Goal: Information Seeking & Learning: Learn about a topic

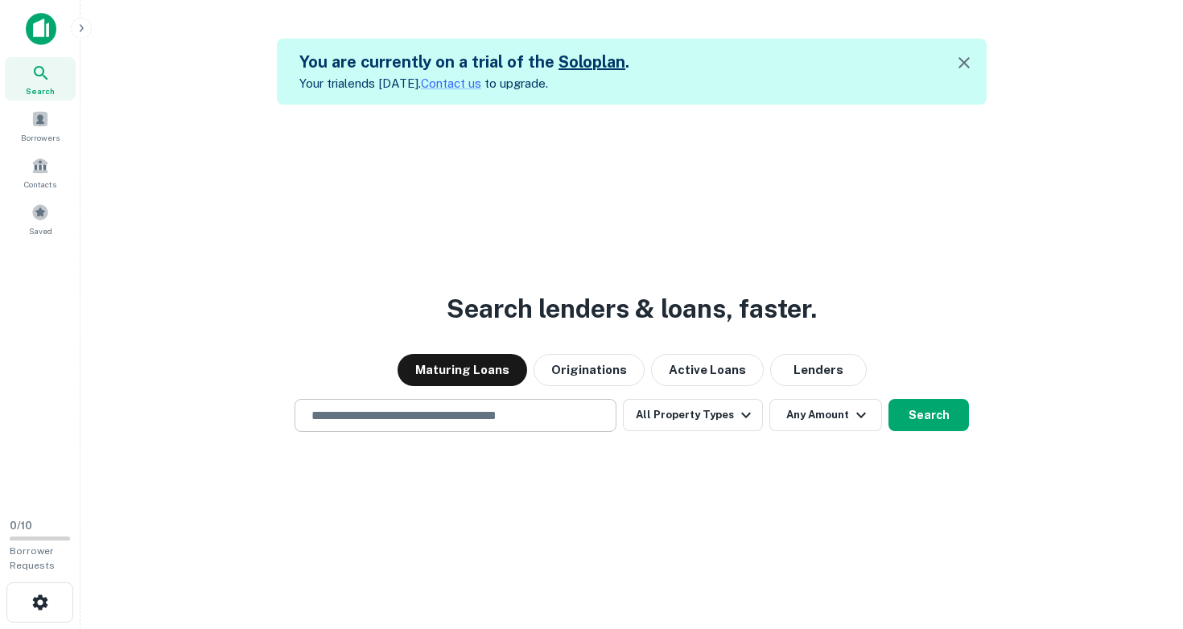
click at [346, 422] on input "text" at bounding box center [455, 415] width 307 height 19
click at [567, 62] on link "Solo plan" at bounding box center [591, 61] width 67 height 19
click at [341, 418] on input "text" at bounding box center [455, 415] width 307 height 19
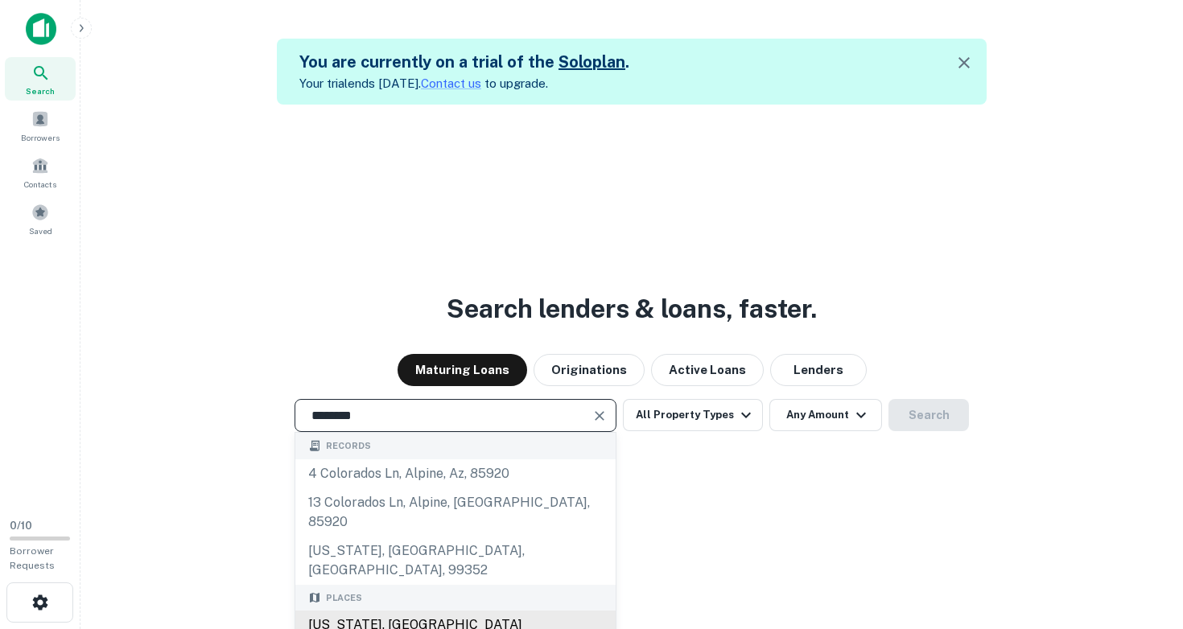
type input "**********"
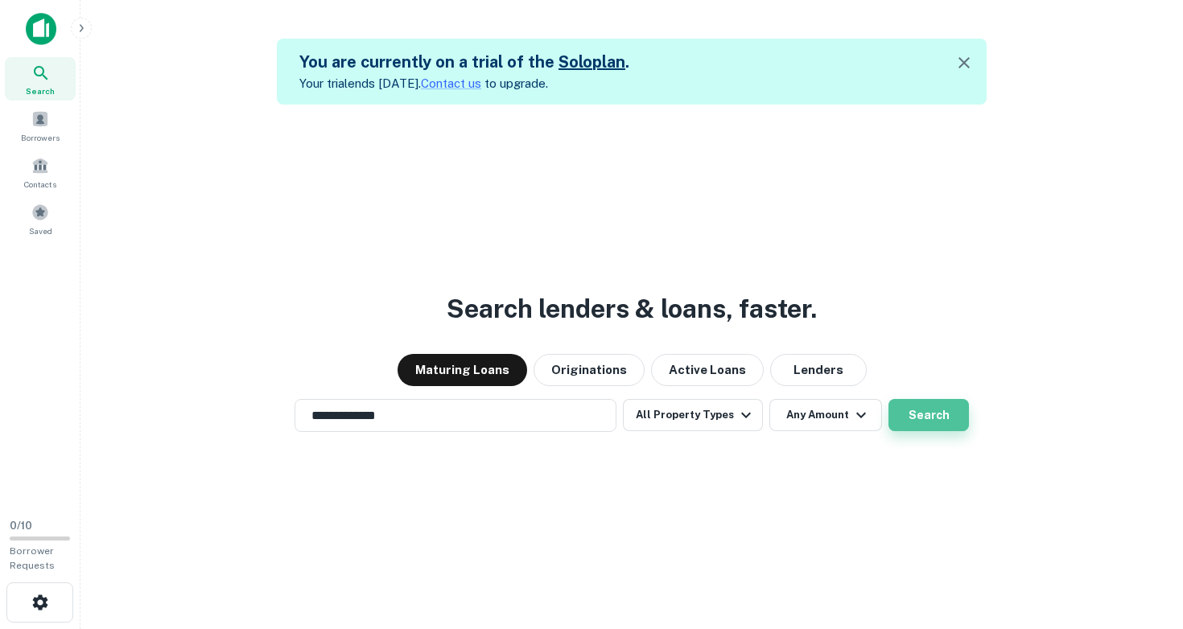
click at [916, 414] on button "Search" at bounding box center [928, 415] width 80 height 32
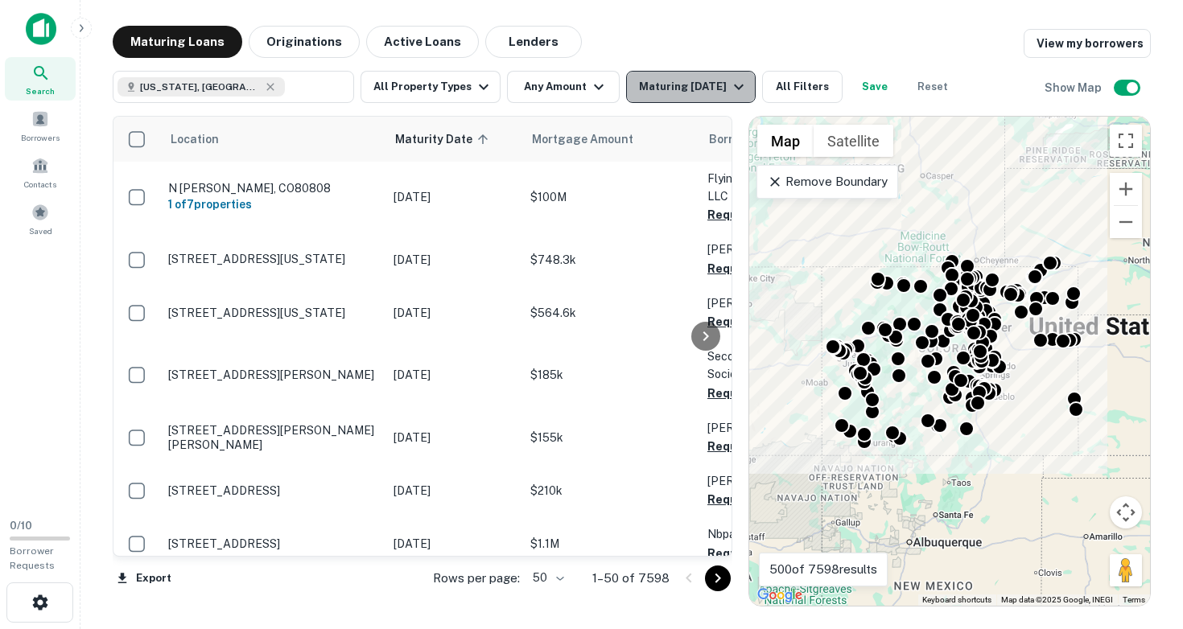
click at [691, 90] on div "Maturing [DATE]" at bounding box center [693, 86] width 109 height 19
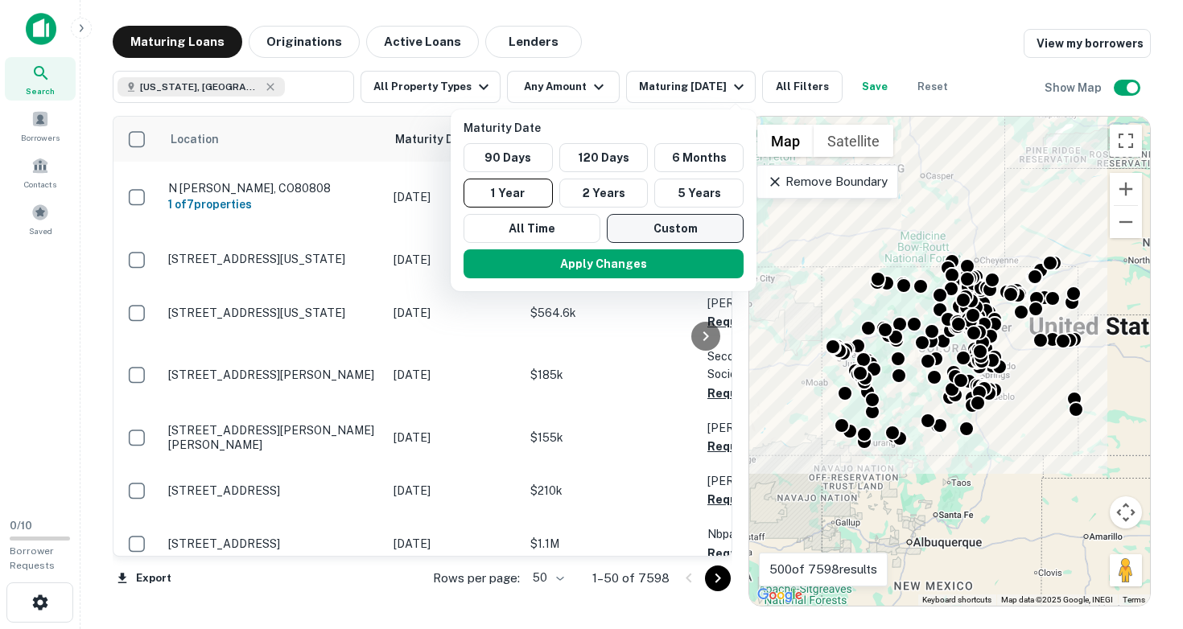
click at [650, 236] on button "Custom" at bounding box center [675, 228] width 137 height 29
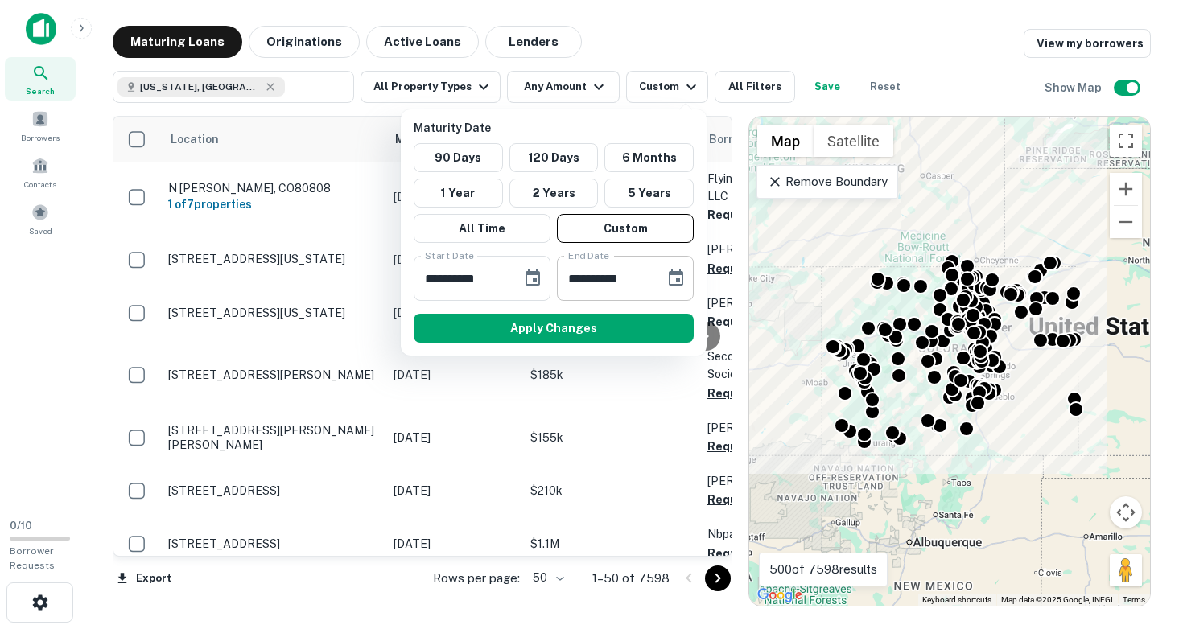
click at [677, 278] on icon "Choose date, selected date is Aug 18, 2025" at bounding box center [675, 278] width 19 height 19
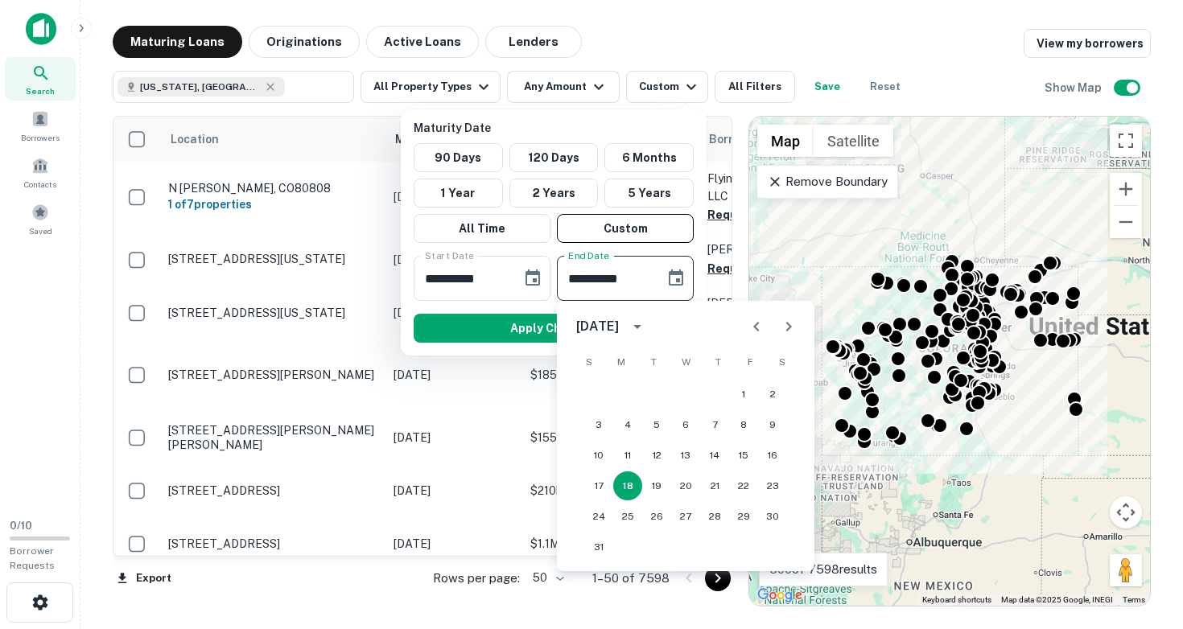
click at [624, 326] on div "[DATE]" at bounding box center [599, 326] width 47 height 19
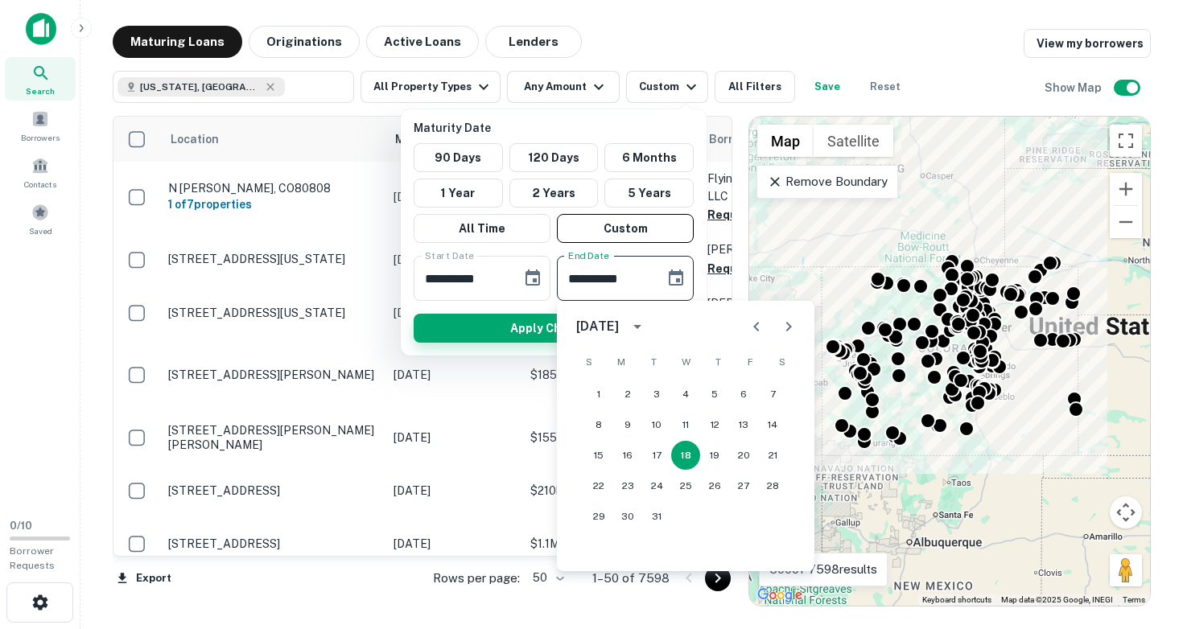
click at [502, 318] on button "Apply Changes" at bounding box center [554, 328] width 280 height 29
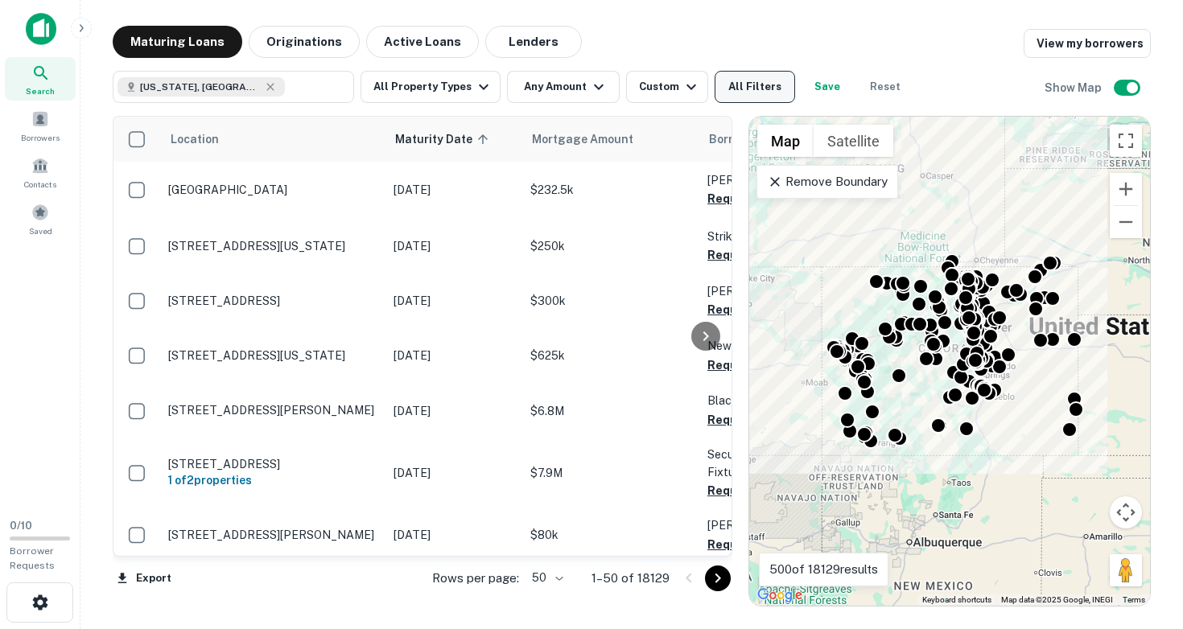
click at [743, 93] on button "All Filters" at bounding box center [754, 87] width 80 height 32
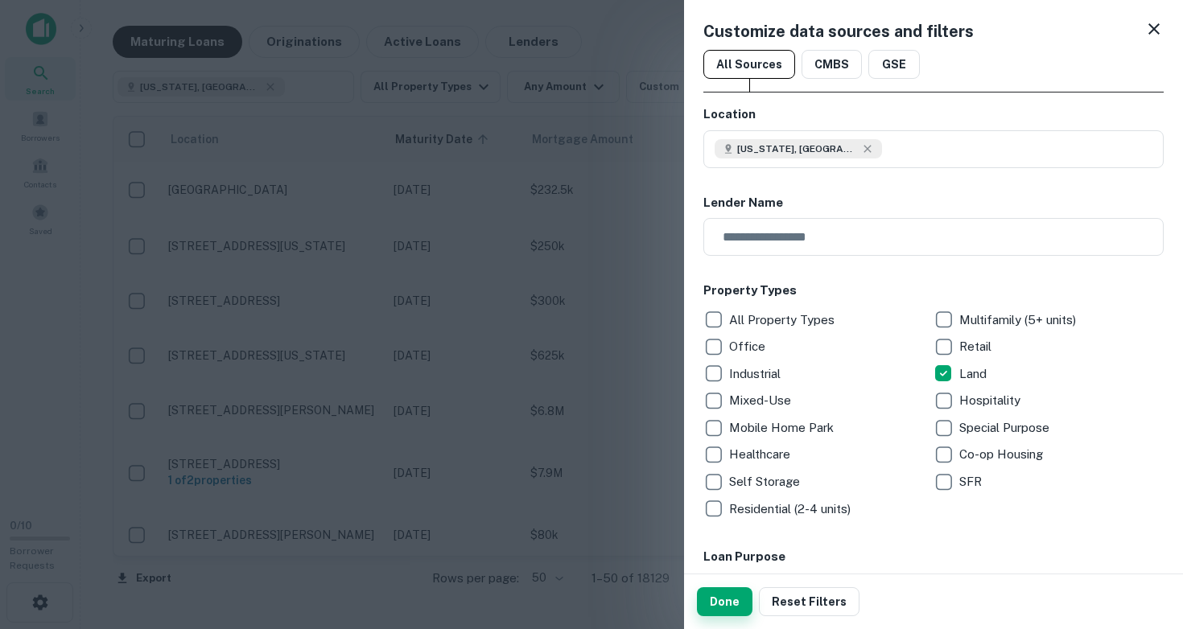
click at [725, 601] on button "Done" at bounding box center [725, 601] width 56 height 29
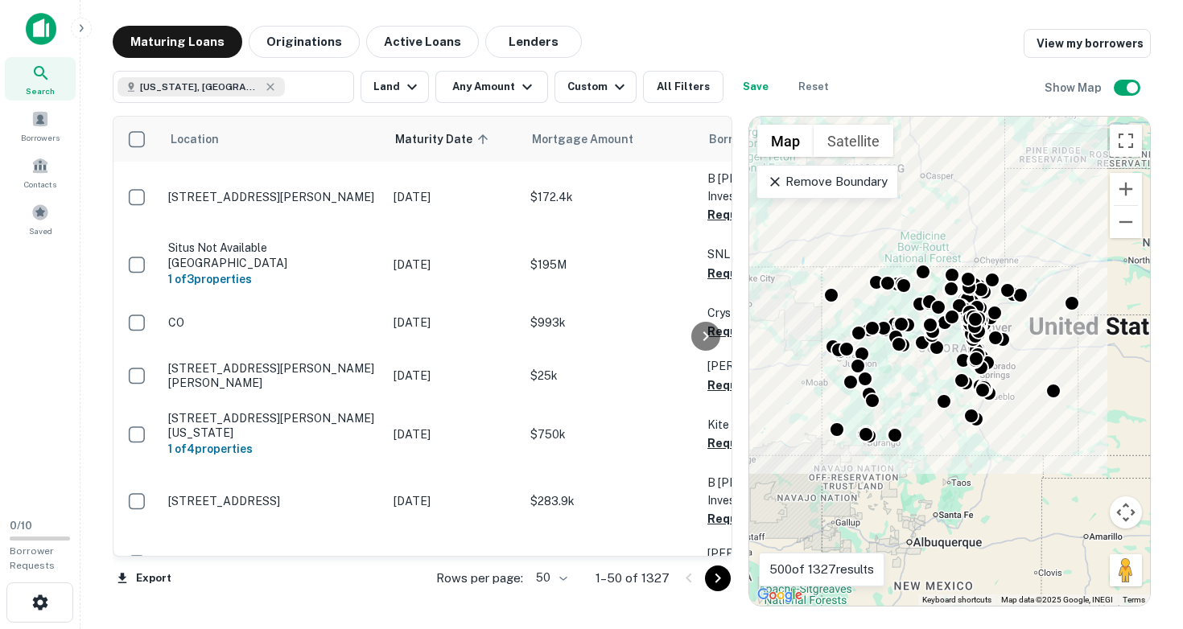
click at [1012, 361] on div "To activate drag with keyboard, press Alt + Enter. Once in keyboard drag state,…" at bounding box center [949, 361] width 401 height 489
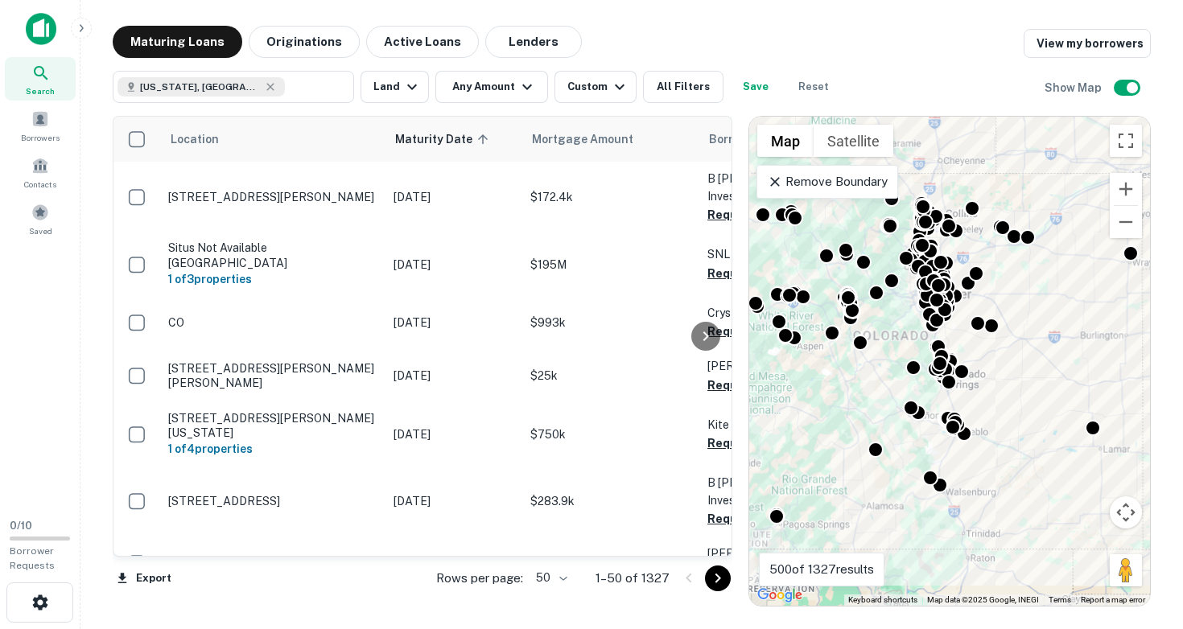
click at [1012, 361] on div "To activate drag with keyboard, press Alt + Enter. Once in keyboard drag state,…" at bounding box center [949, 361] width 401 height 489
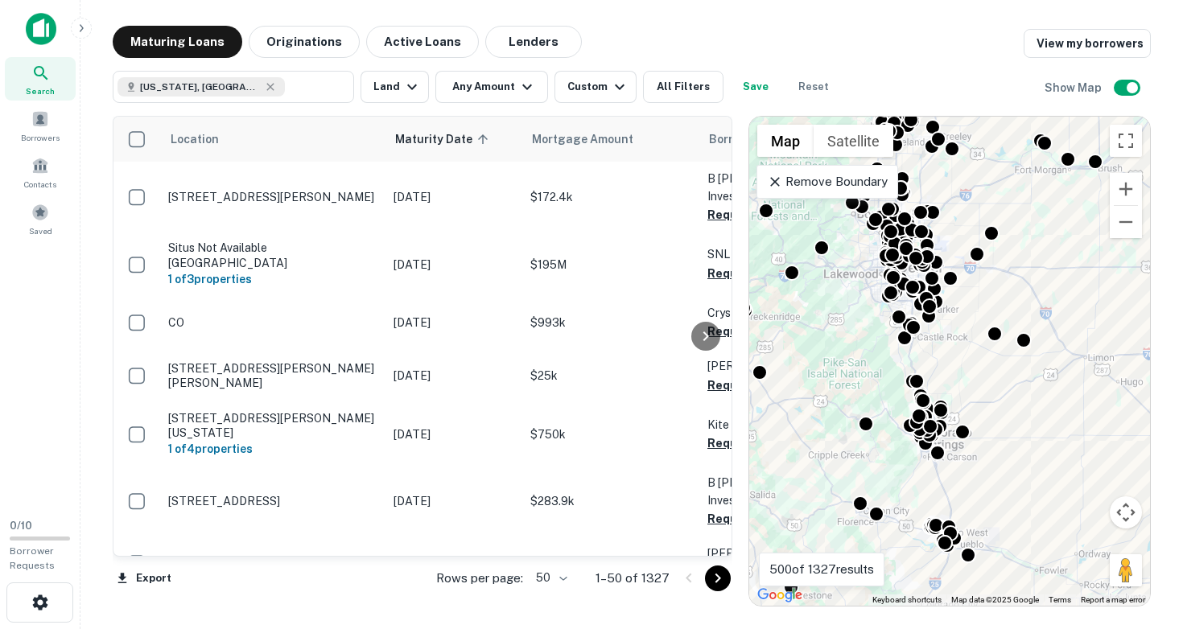
drag, startPoint x: 981, startPoint y: 364, endPoint x: 1036, endPoint y: 411, distance: 73.0
click at [1036, 411] on div "To activate drag with keyboard, press Alt + Enter. Once in keyboard drag state,…" at bounding box center [949, 361] width 401 height 489
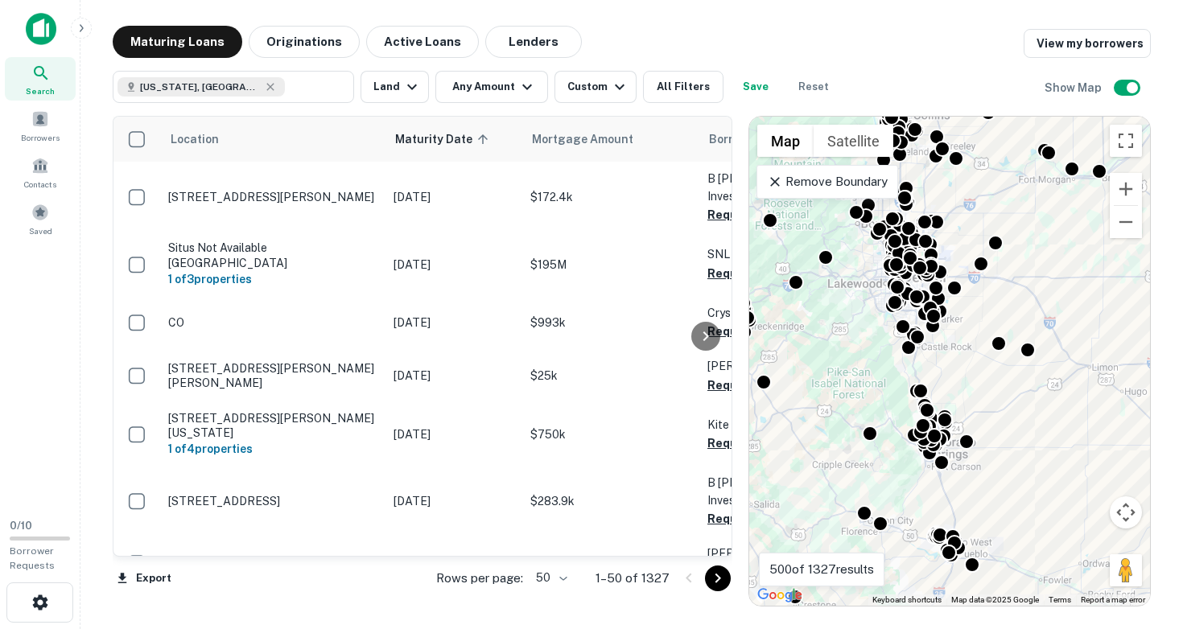
click at [1021, 394] on div "To activate drag with keyboard, press Alt + Enter. Once in keyboard drag state,…" at bounding box center [949, 361] width 401 height 489
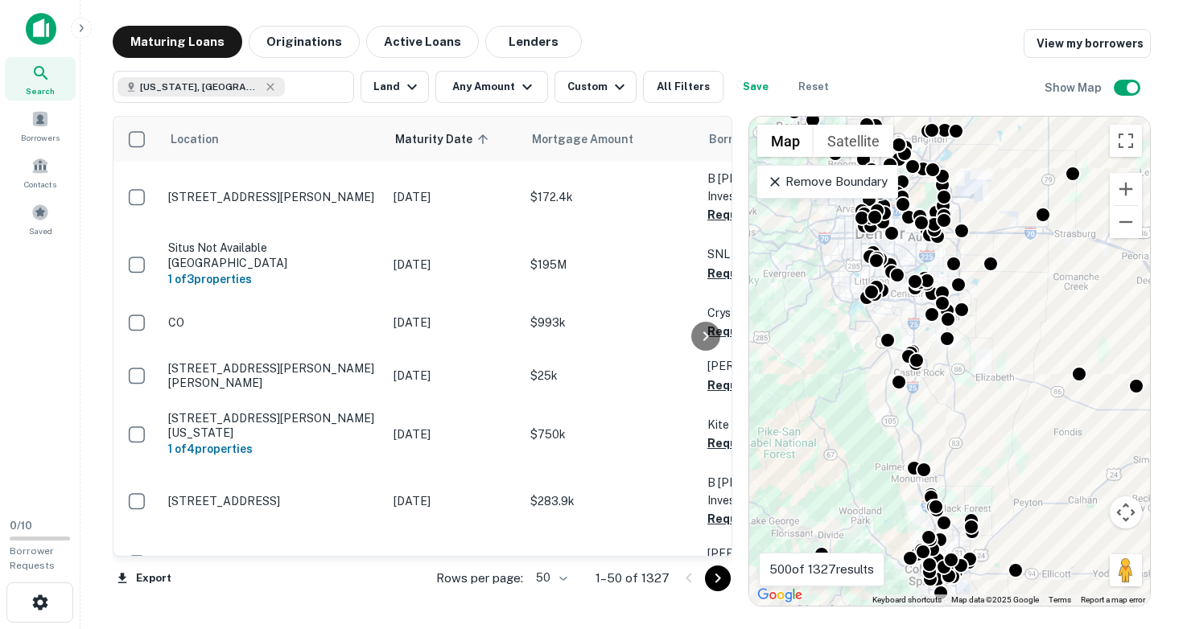
drag, startPoint x: 986, startPoint y: 384, endPoint x: 1095, endPoint y: 463, distance: 134.7
click at [1095, 463] on div "To activate drag with keyboard, press Alt + Enter. Once in keyboard drag state,…" at bounding box center [949, 361] width 401 height 489
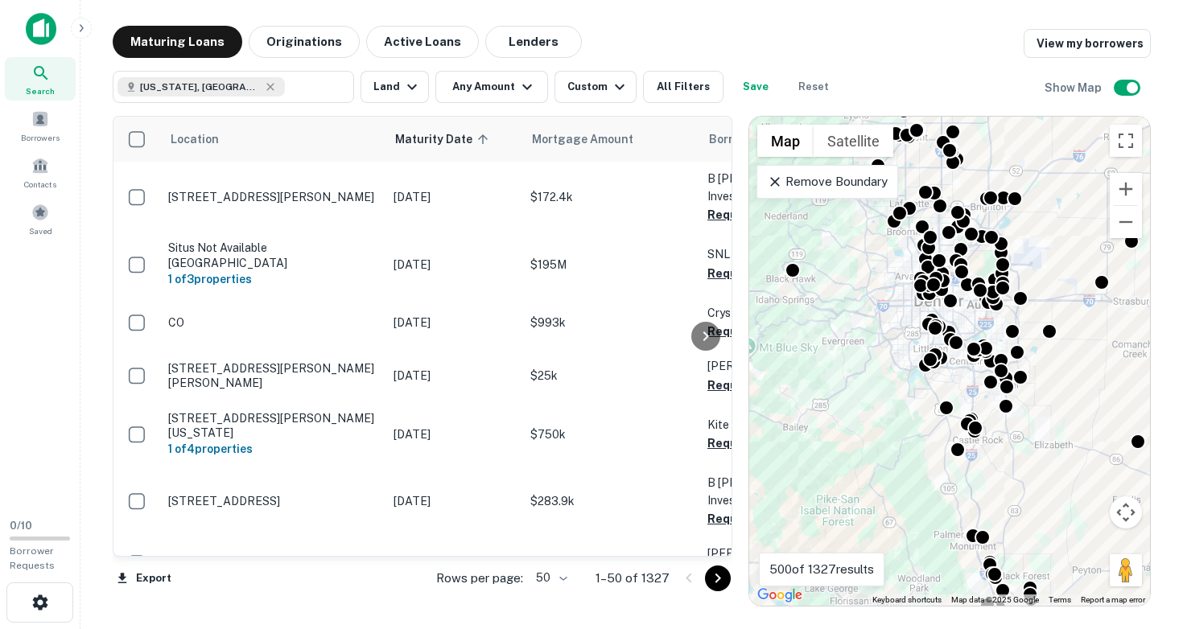
drag, startPoint x: 987, startPoint y: 405, endPoint x: 1046, endPoint y: 484, distance: 98.3
click at [1046, 484] on div "To activate drag with keyboard, press Alt + Enter. Once in keyboard drag state,…" at bounding box center [949, 361] width 401 height 489
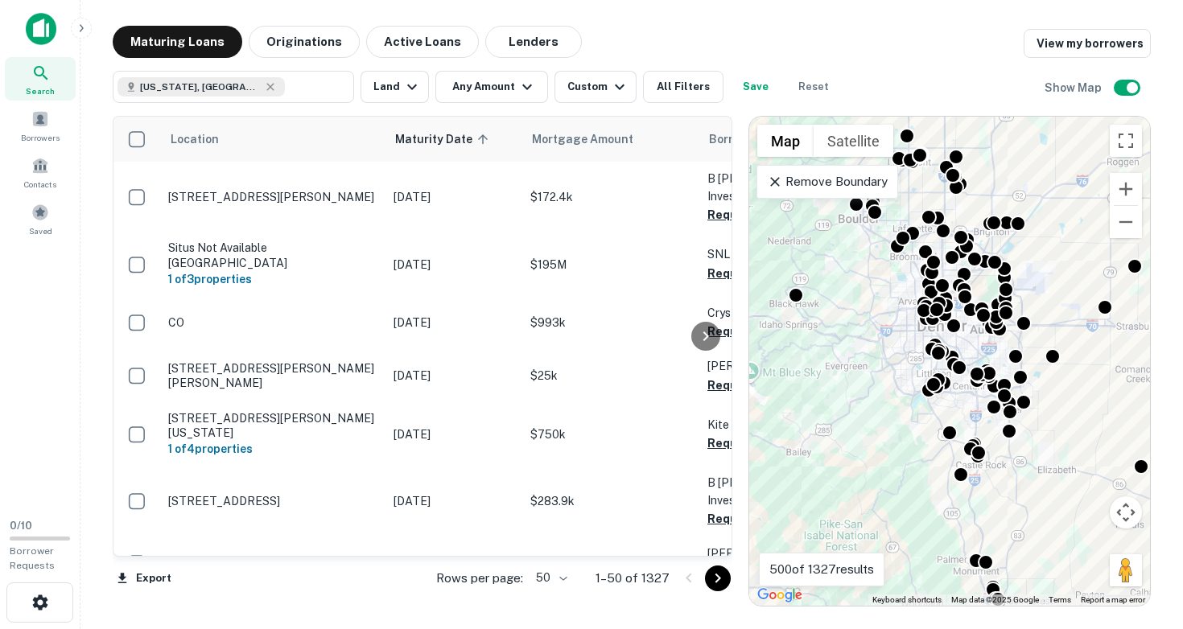
click at [776, 179] on icon at bounding box center [775, 182] width 16 height 16
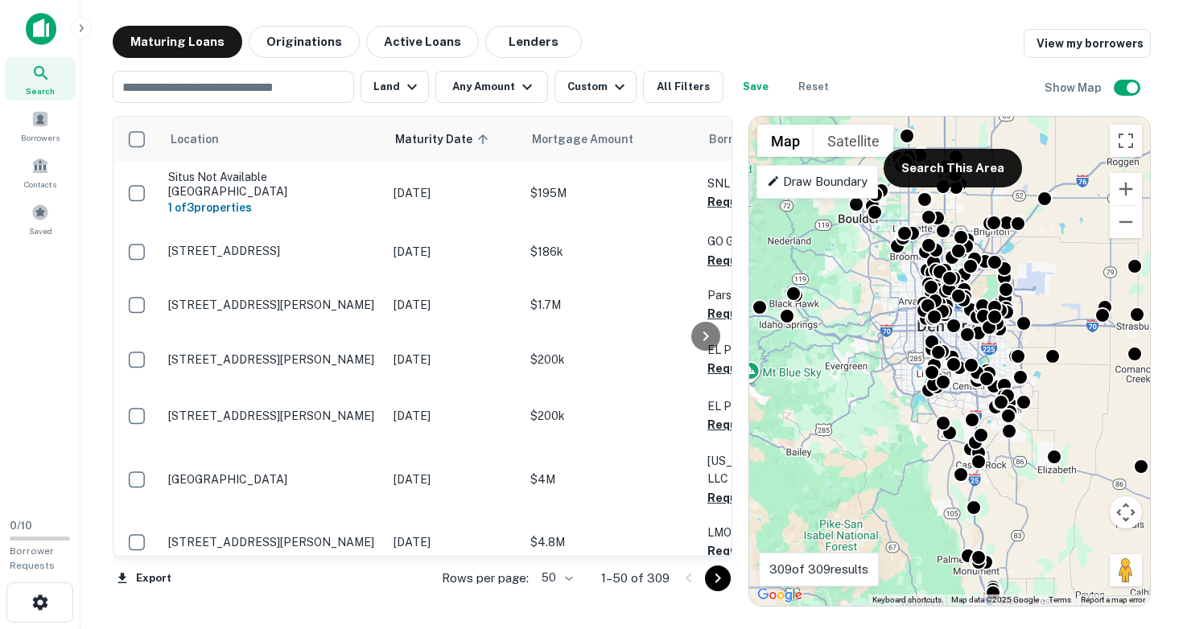
click at [899, 332] on div "To activate drag with keyboard, press Alt + Enter. Once in keyboard drag state,…" at bounding box center [949, 361] width 401 height 489
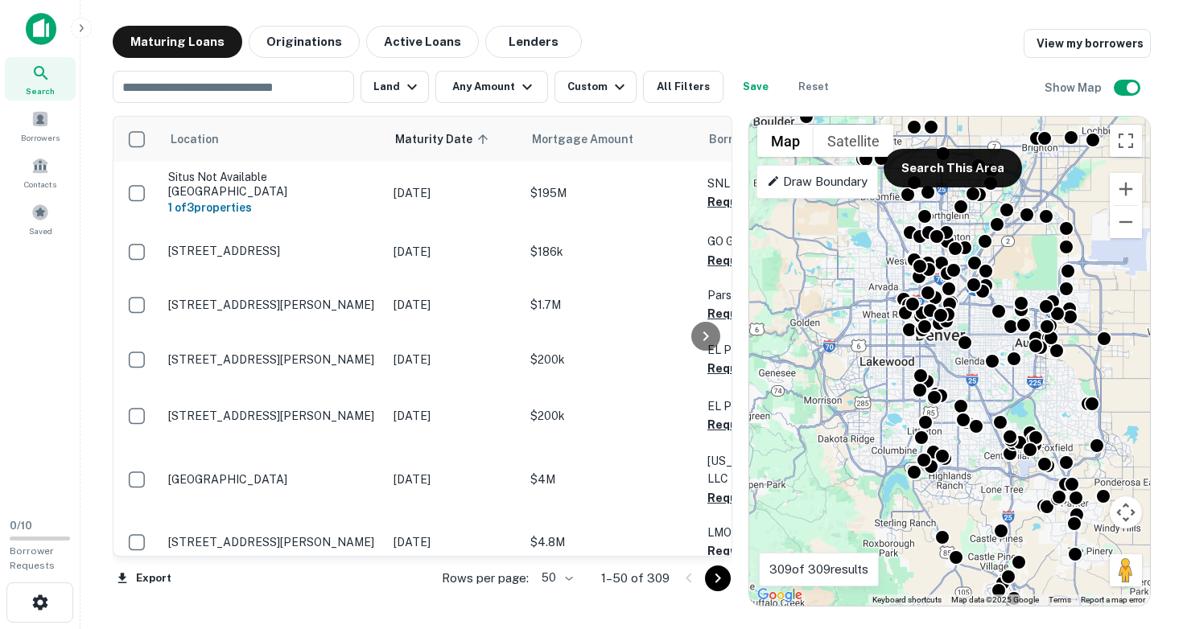
drag, startPoint x: 895, startPoint y: 360, endPoint x: 846, endPoint y: 379, distance: 52.7
click at [846, 379] on div "To activate drag with keyboard, press Alt + Enter. Once in keyboard drag state,…" at bounding box center [949, 361] width 401 height 489
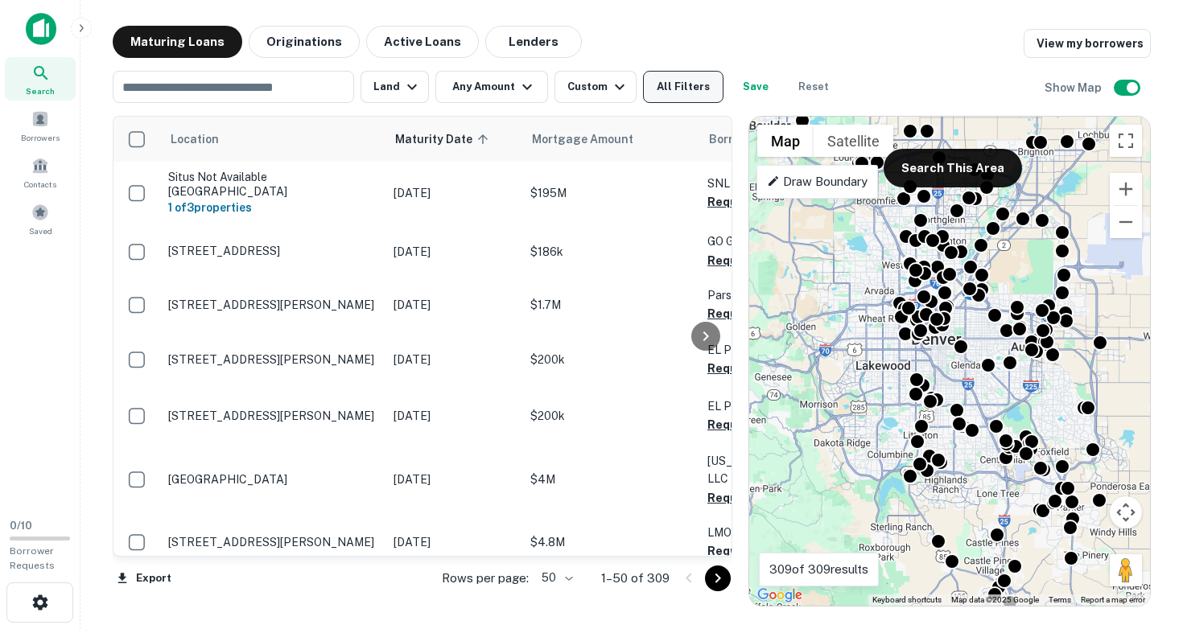
click at [673, 85] on button "All Filters" at bounding box center [683, 87] width 80 height 32
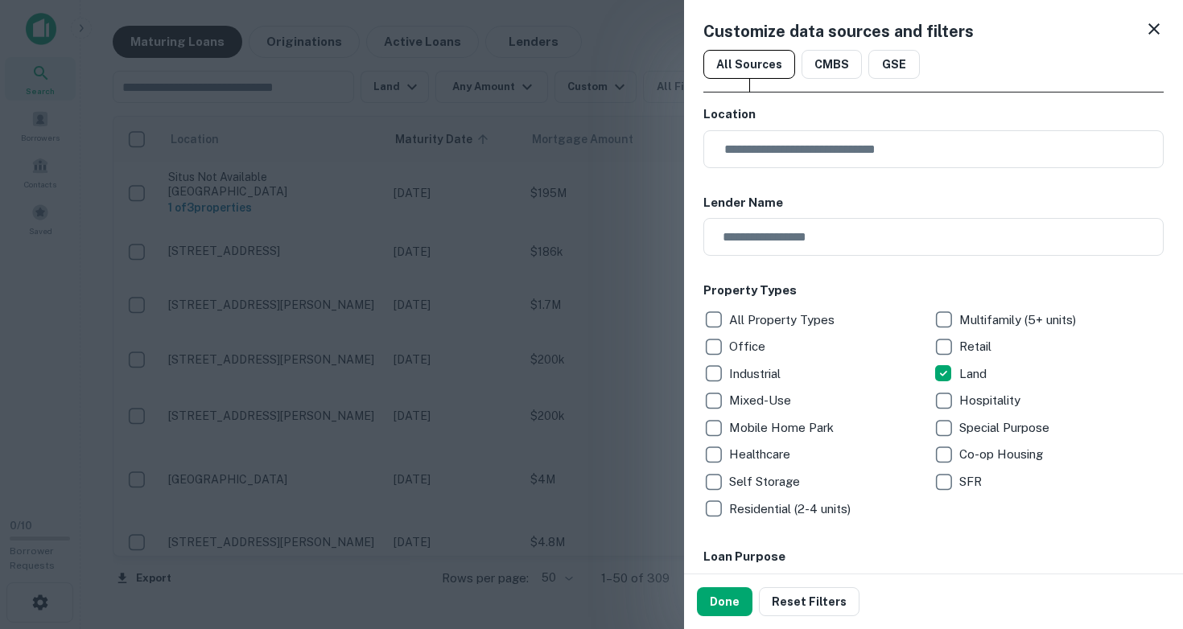
click at [574, 278] on div at bounding box center [591, 314] width 1183 height 629
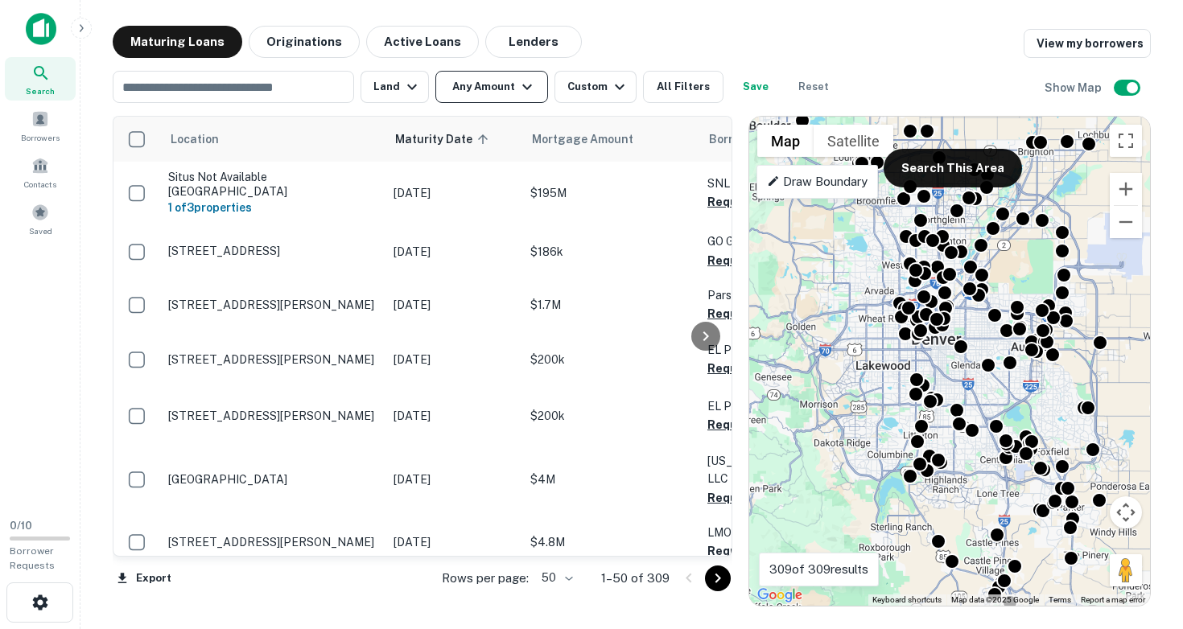
click at [505, 93] on button "Any Amount" at bounding box center [491, 87] width 113 height 32
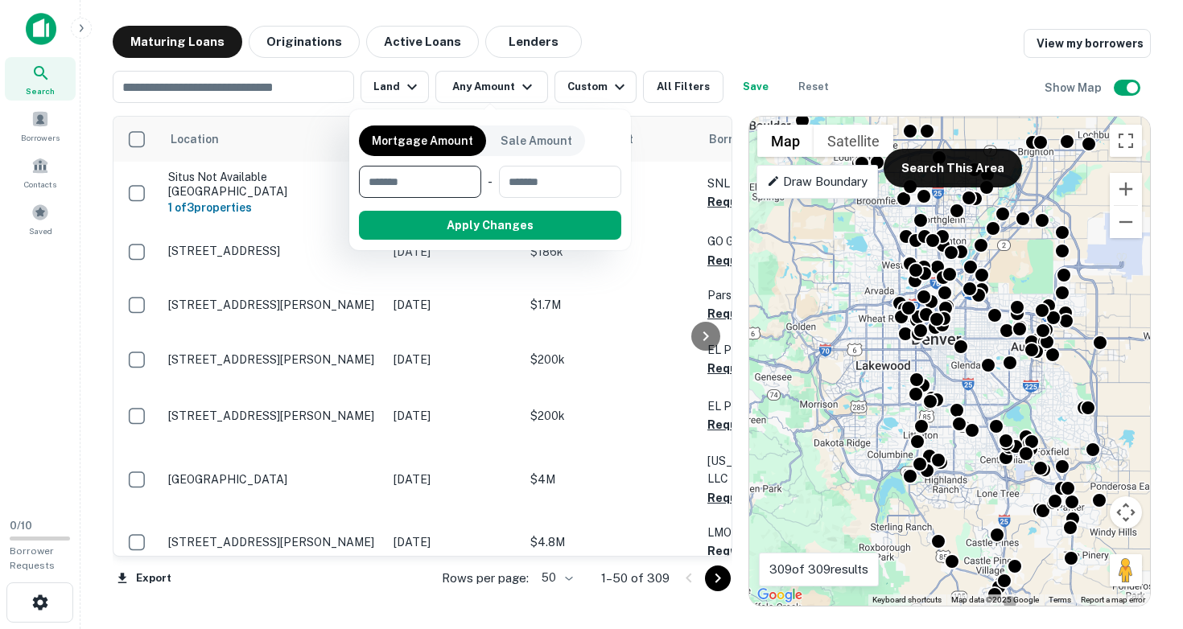
click at [443, 186] on input "number" at bounding box center [414, 182] width 111 height 32
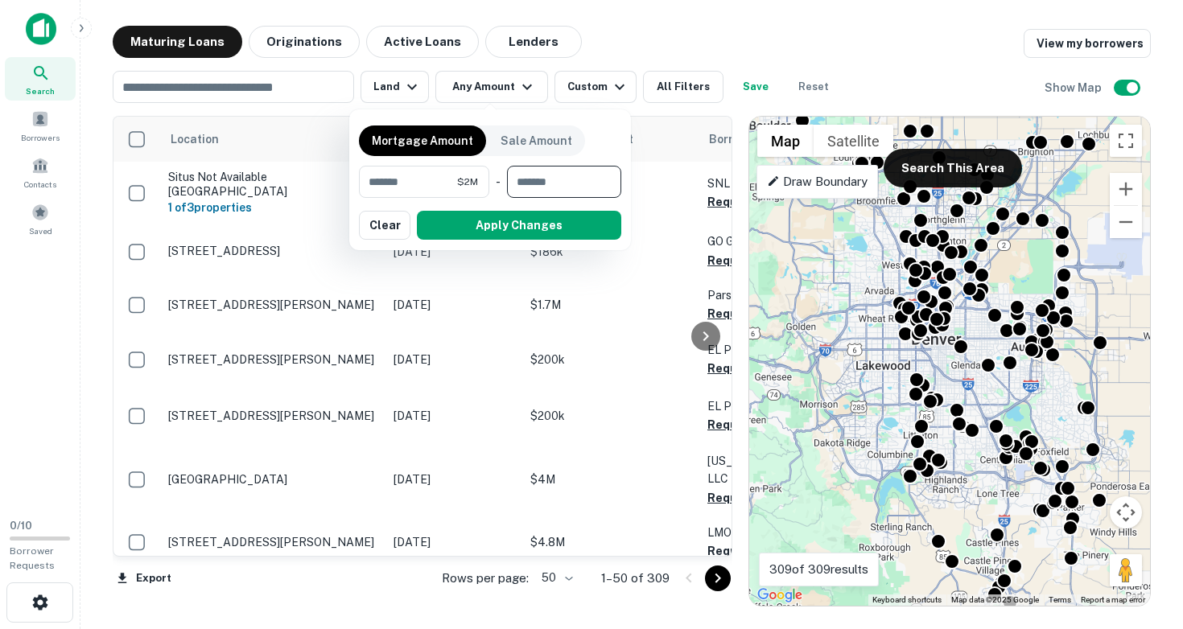
click at [541, 184] on input "number" at bounding box center [558, 182] width 103 height 32
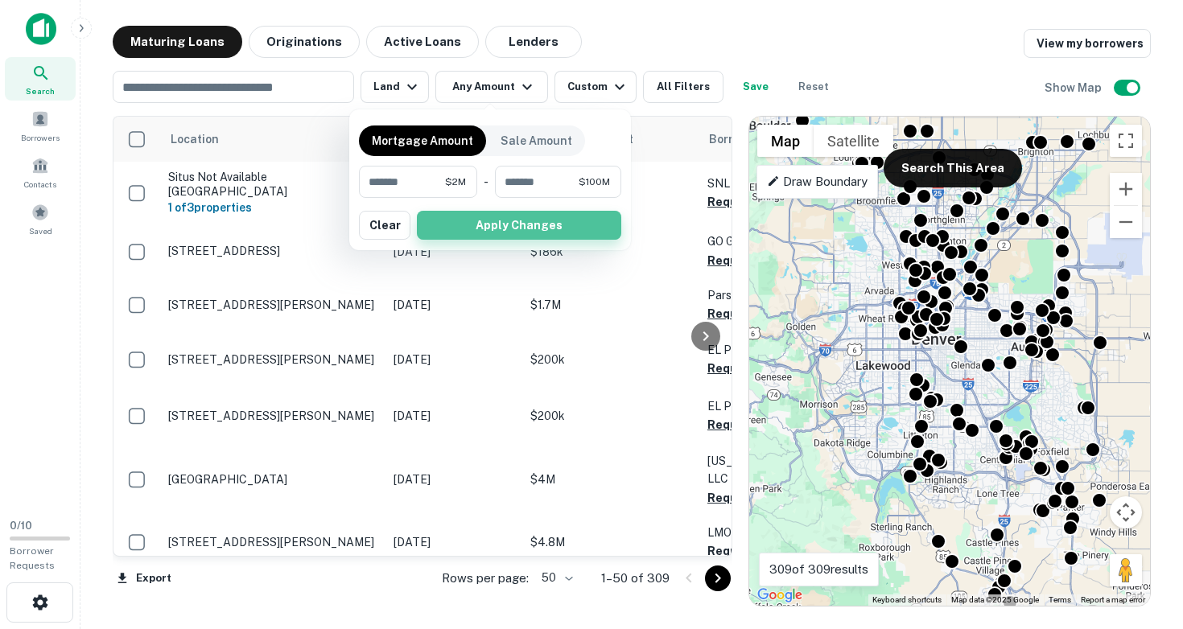
click at [518, 224] on button "Apply Changes" at bounding box center [519, 225] width 204 height 29
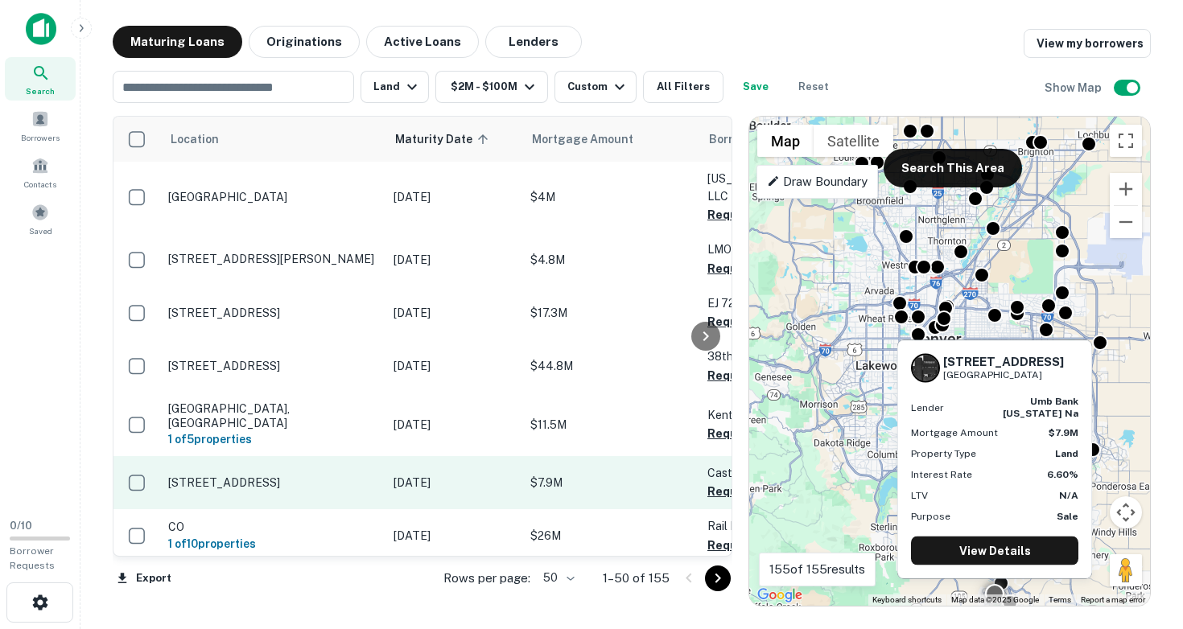
click at [524, 456] on td "$7.9M" at bounding box center [610, 482] width 177 height 53
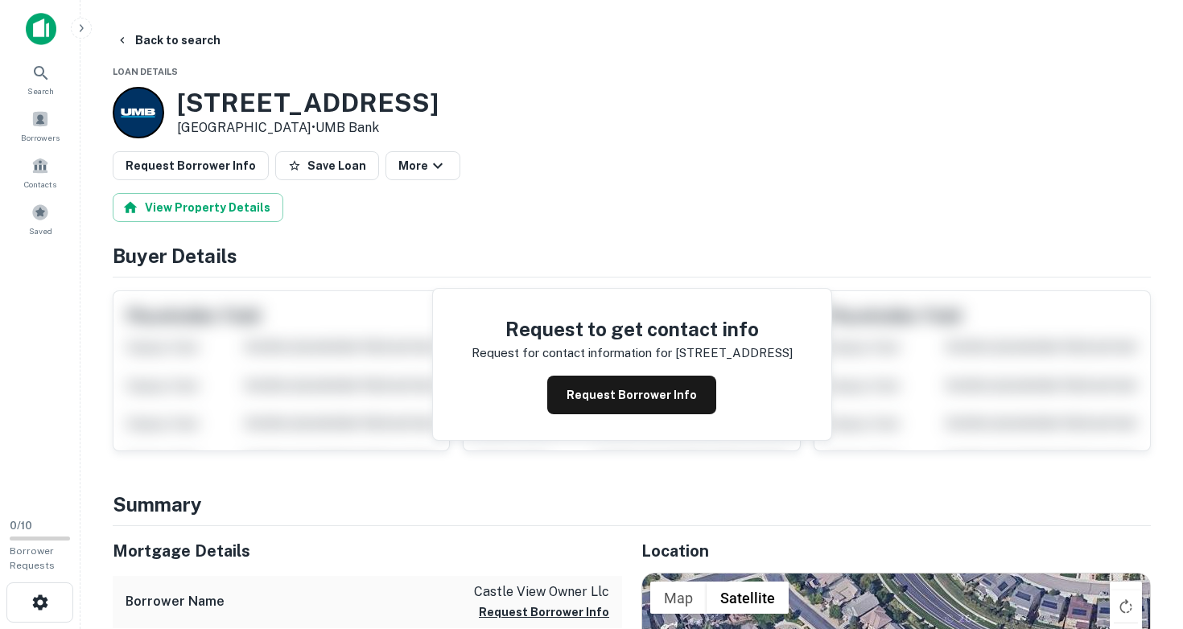
drag, startPoint x: 179, startPoint y: 97, endPoint x: 310, endPoint y: 126, distance: 133.3
click at [310, 126] on div "[STREET_ADDRESS] • UMB Bank" at bounding box center [307, 113] width 261 height 50
click at [163, 46] on button "Back to search" at bounding box center [167, 40] width 117 height 29
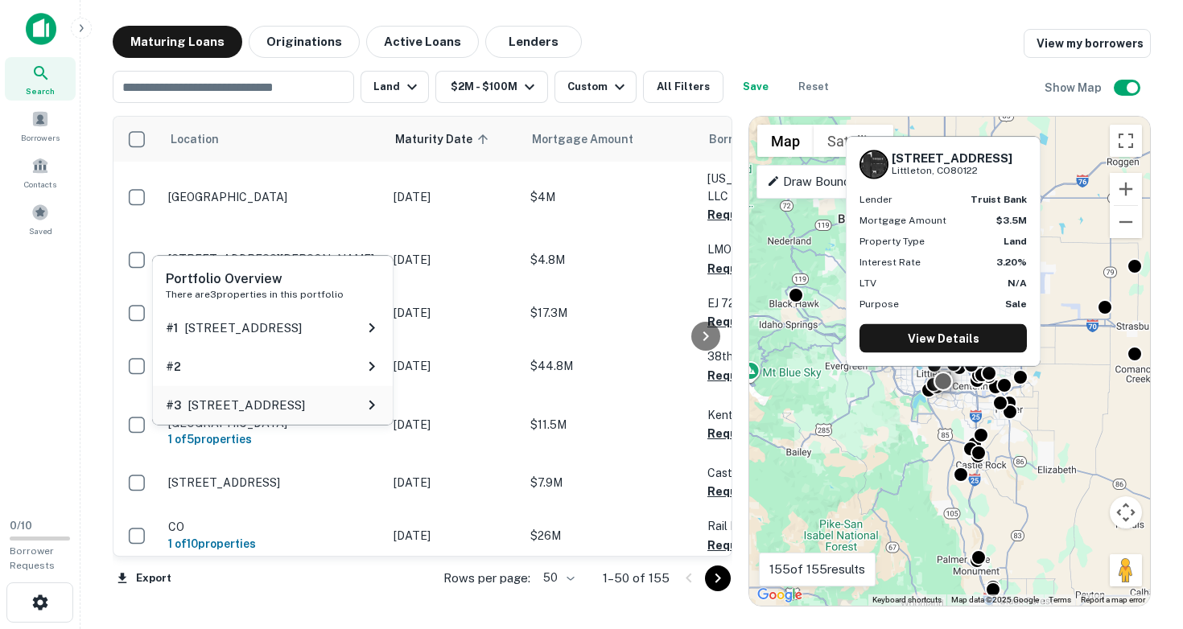
click at [335, 413] on div "# 3 [STREET_ADDRESS]" at bounding box center [273, 405] width 241 height 39
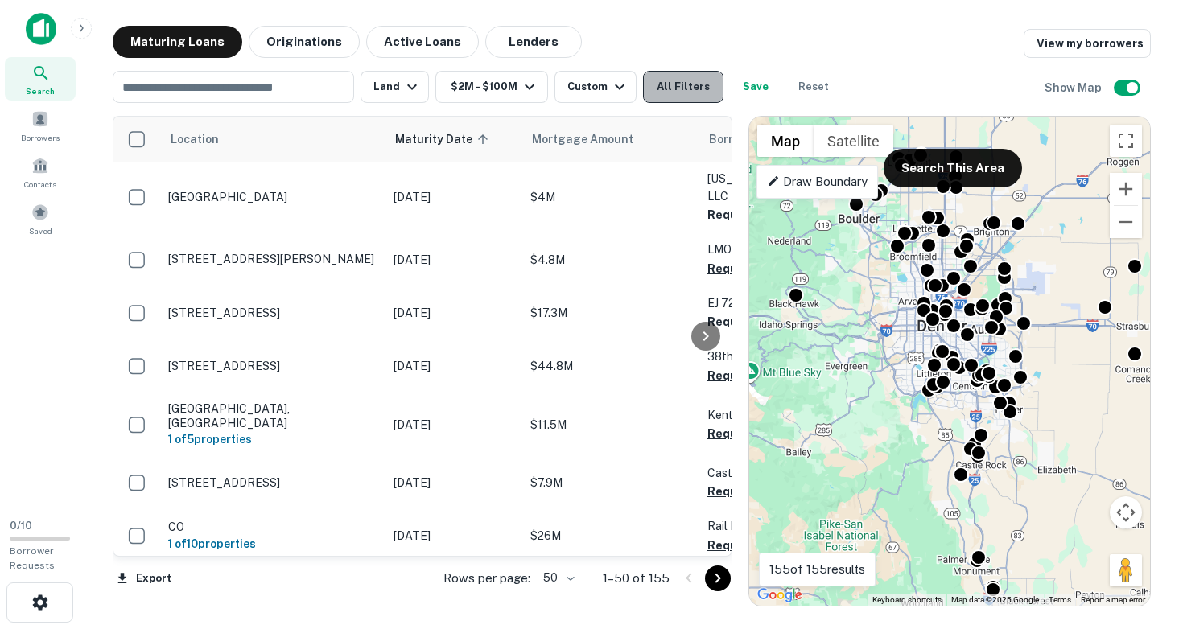
click at [697, 90] on button "All Filters" at bounding box center [683, 87] width 80 height 32
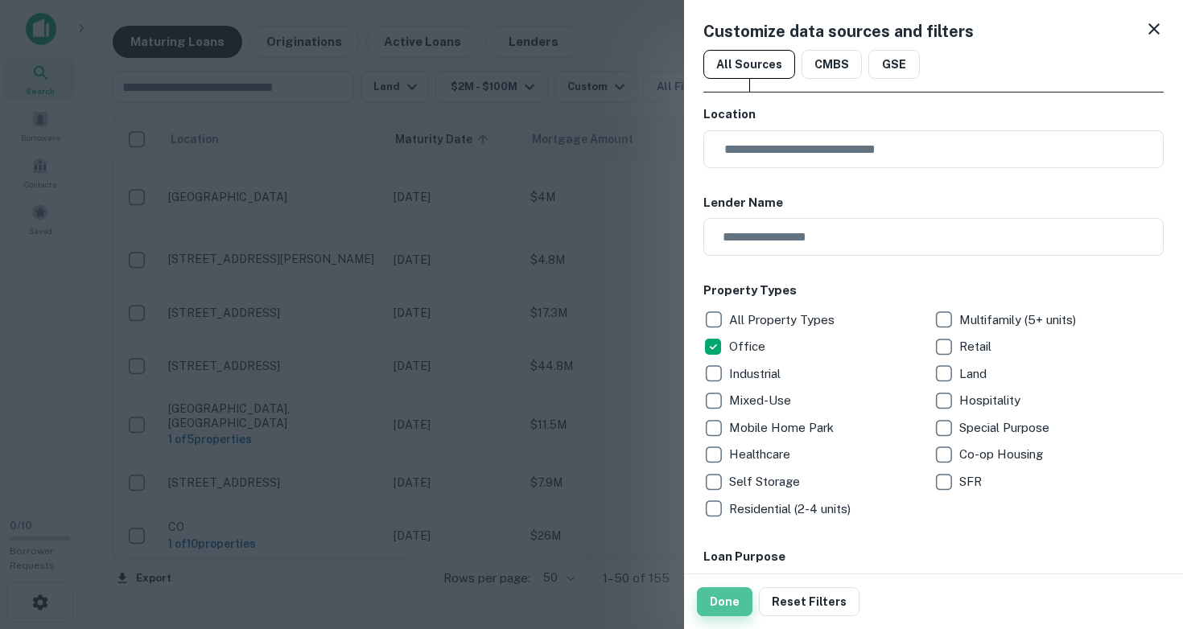
click at [714, 600] on button "Done" at bounding box center [725, 601] width 56 height 29
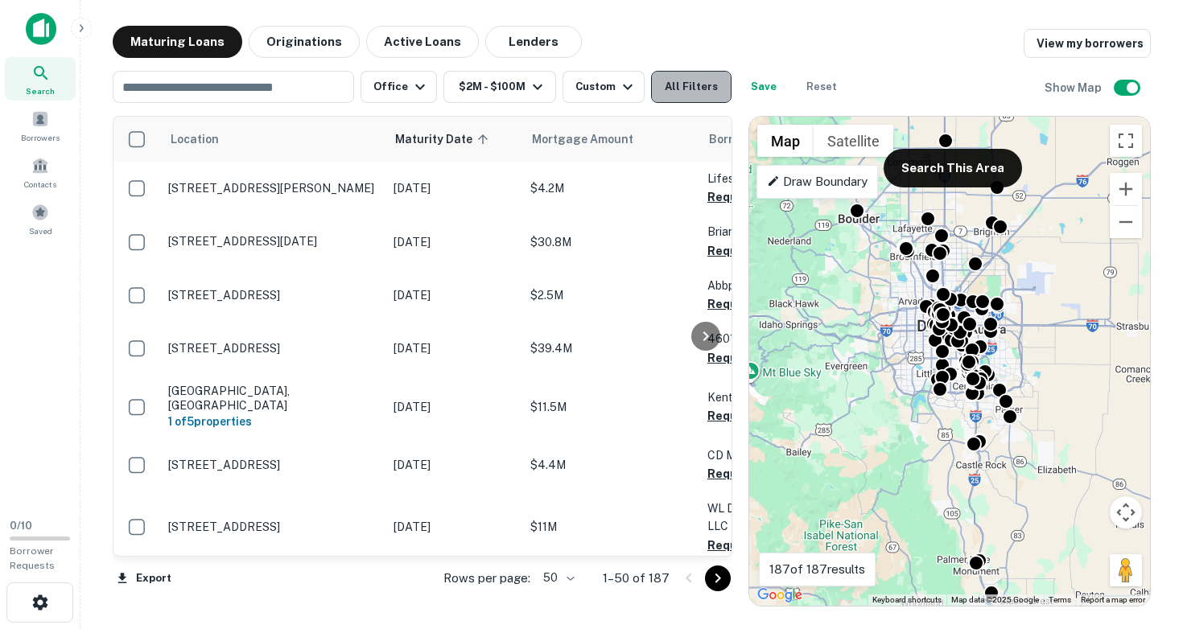
click at [698, 89] on button "All Filters" at bounding box center [691, 87] width 80 height 32
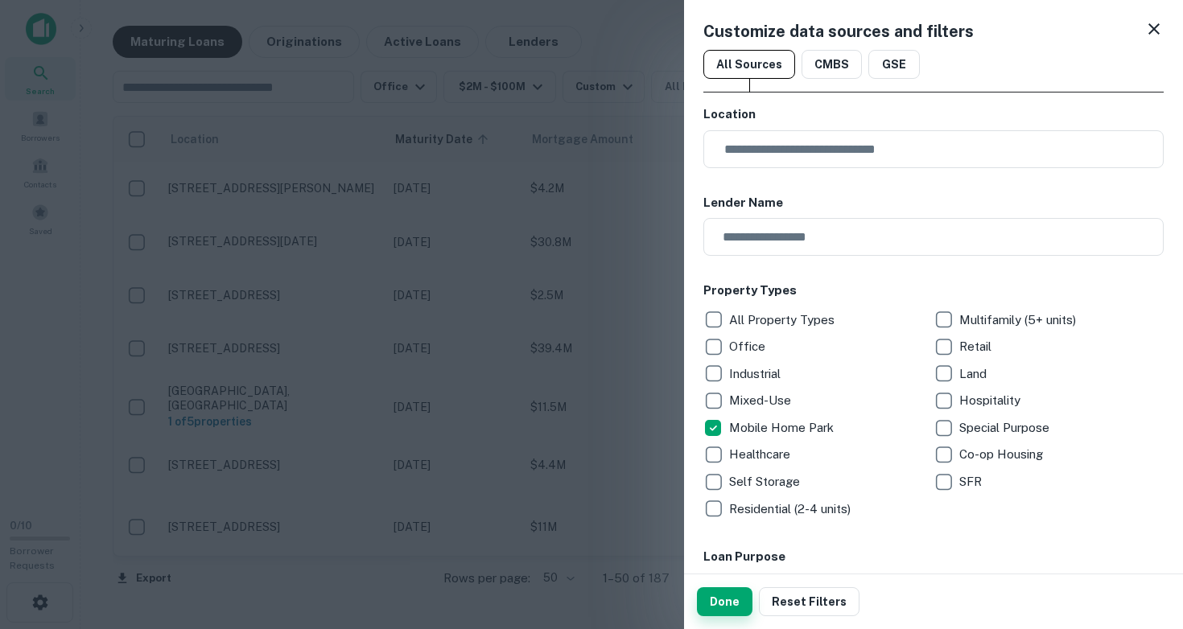
click at [728, 601] on button "Done" at bounding box center [725, 601] width 56 height 29
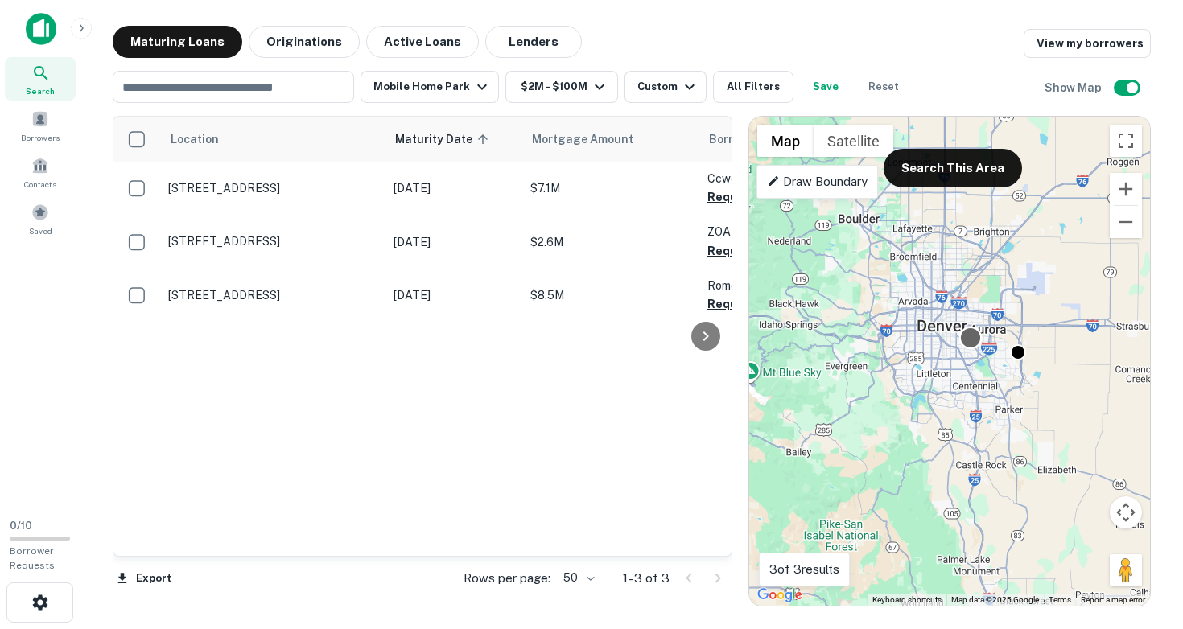
click at [971, 348] on div at bounding box center [970, 338] width 23 height 23
click at [1129, 228] on button "Zoom out" at bounding box center [1125, 222] width 32 height 32
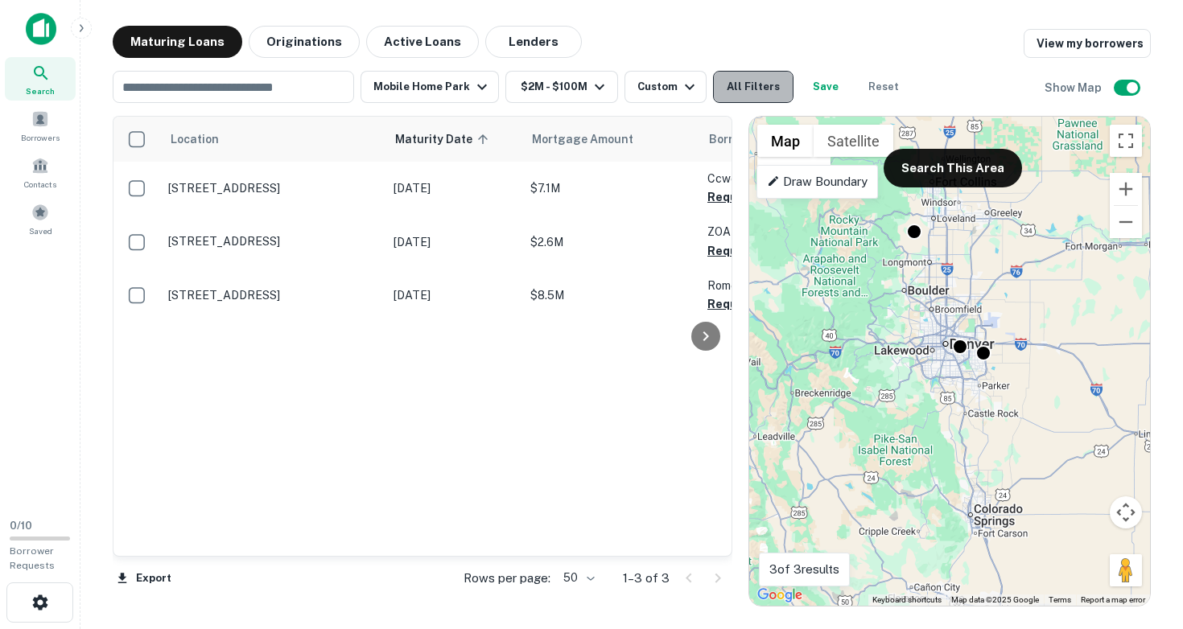
click at [755, 86] on button "All Filters" at bounding box center [753, 87] width 80 height 32
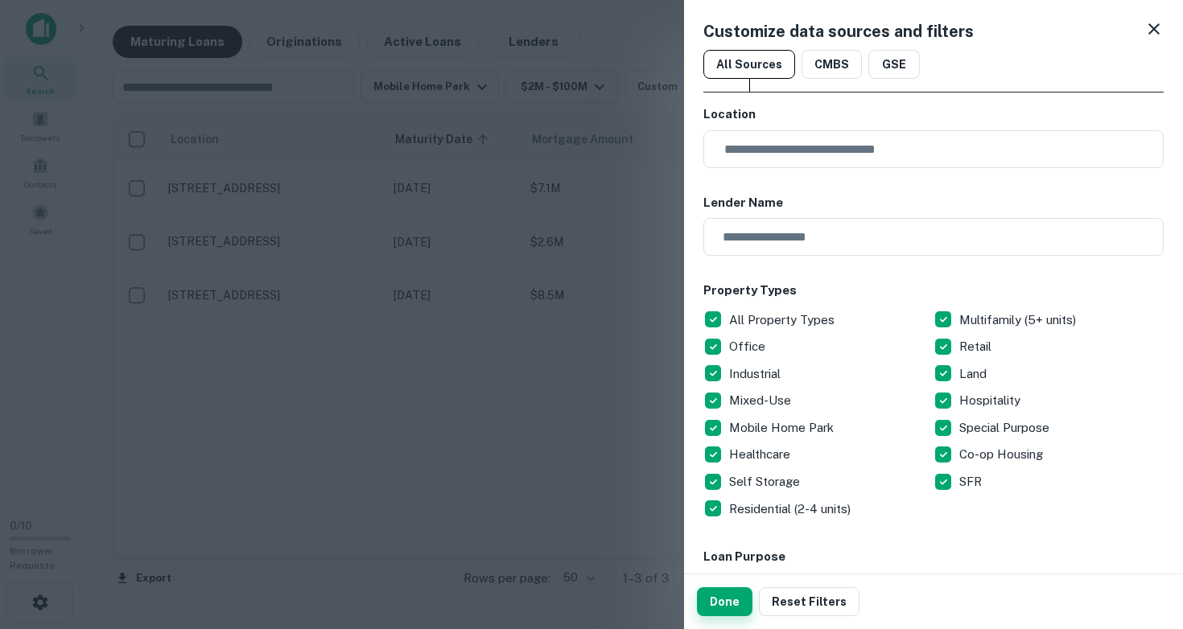
click at [731, 604] on button "Done" at bounding box center [725, 601] width 56 height 29
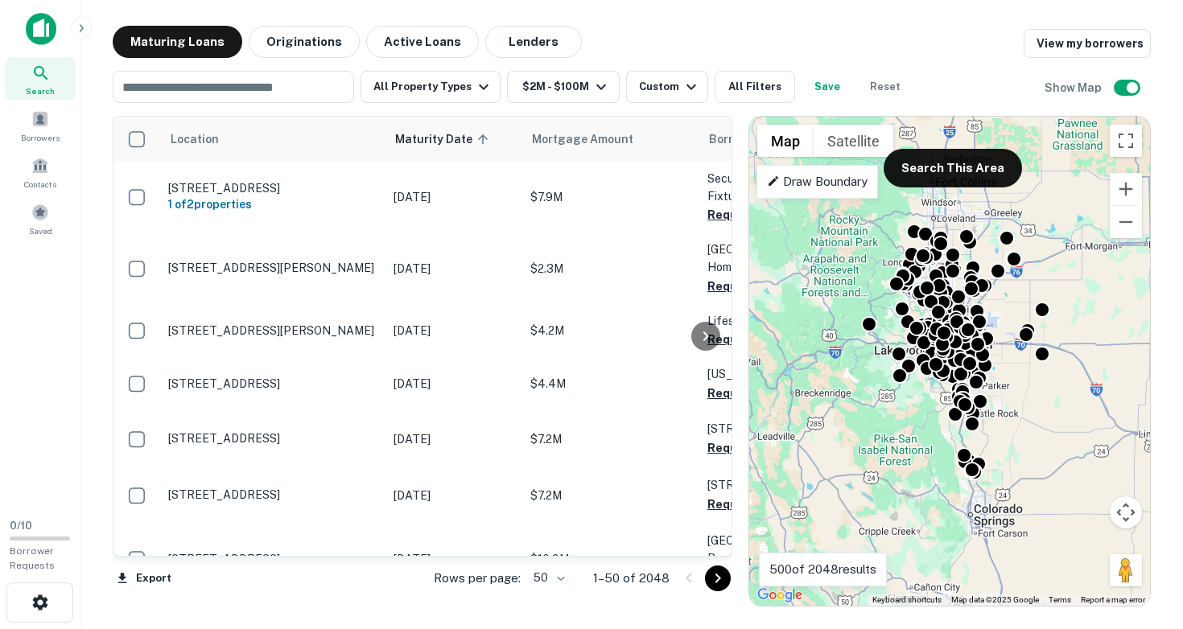
click at [928, 417] on div "To activate drag with keyboard, press Alt + Enter. Once in keyboard drag state,…" at bounding box center [949, 361] width 401 height 489
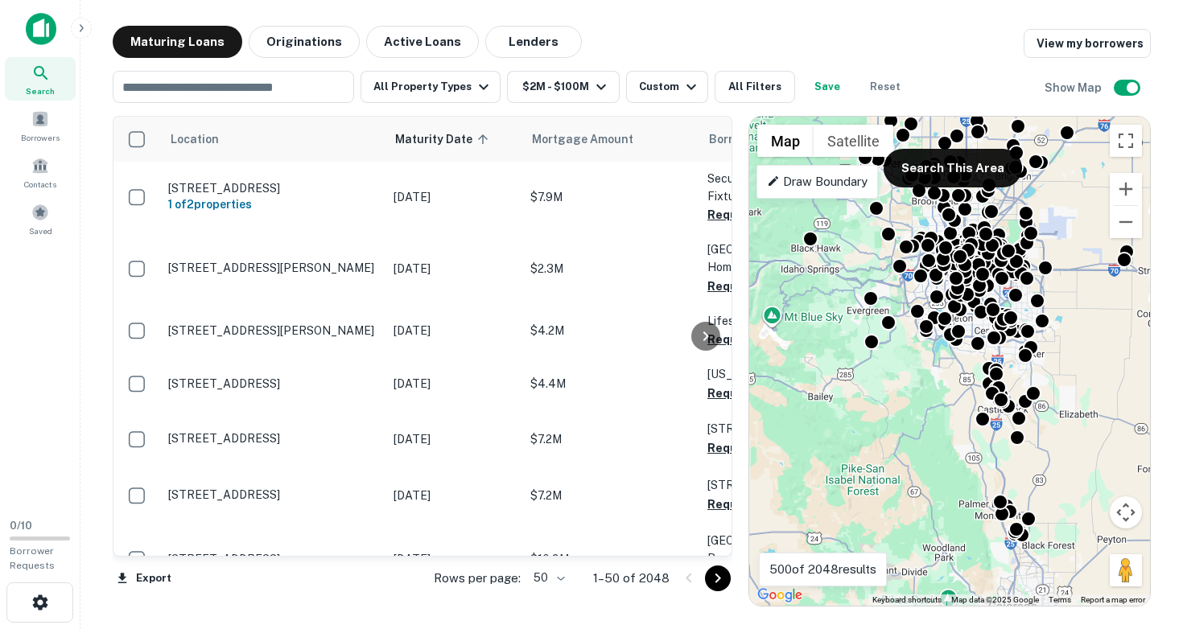
click at [934, 401] on div "To activate drag with keyboard, press Alt + Enter. Once in keyboard drag state,…" at bounding box center [949, 361] width 401 height 489
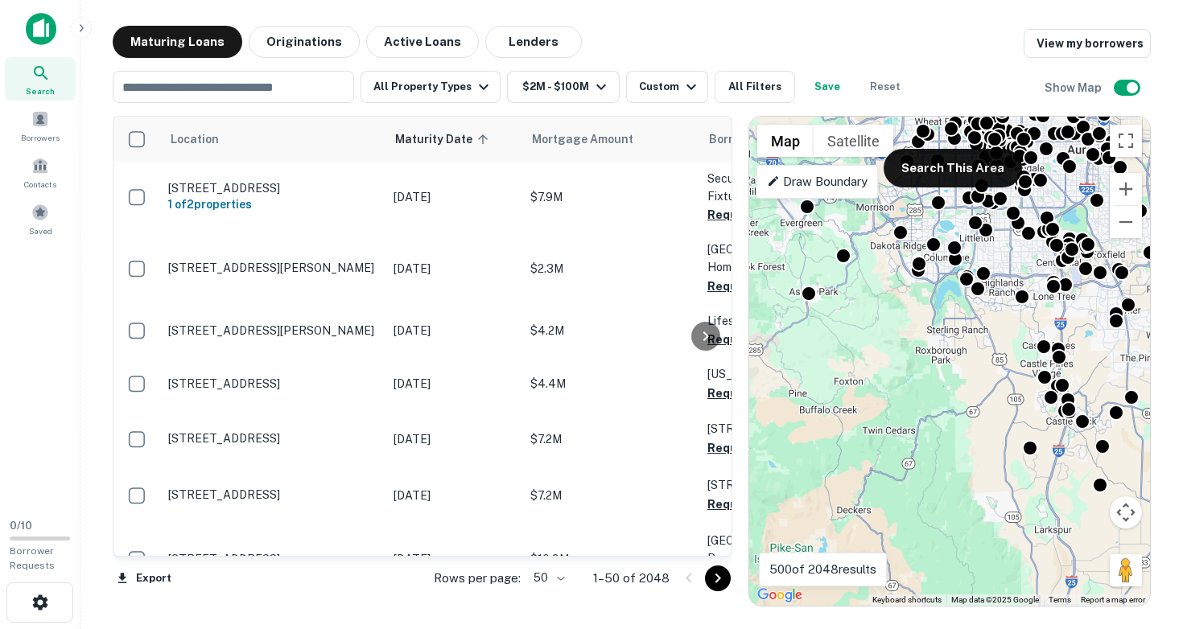
click at [950, 510] on div "To activate drag with keyboard, press Alt + Enter. Once in keyboard drag state,…" at bounding box center [949, 361] width 401 height 489
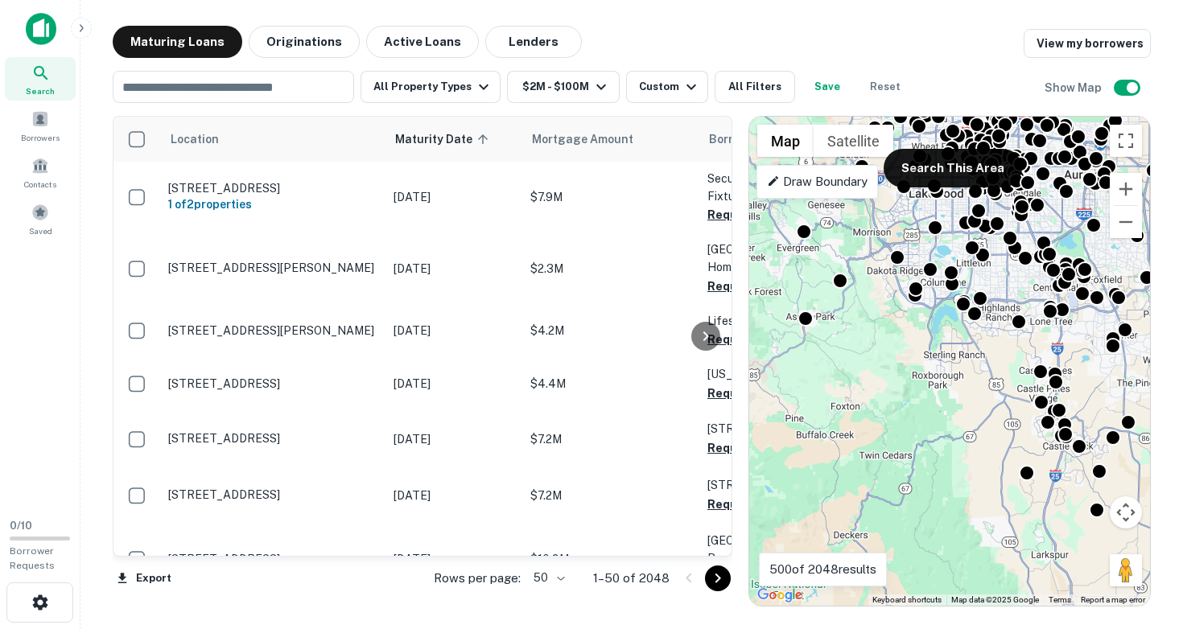
drag, startPoint x: 924, startPoint y: 338, endPoint x: 924, endPoint y: 497, distance: 159.3
click at [924, 497] on div "To activate drag with keyboard, press Alt + Enter. Once in keyboard drag state,…" at bounding box center [949, 361] width 401 height 489
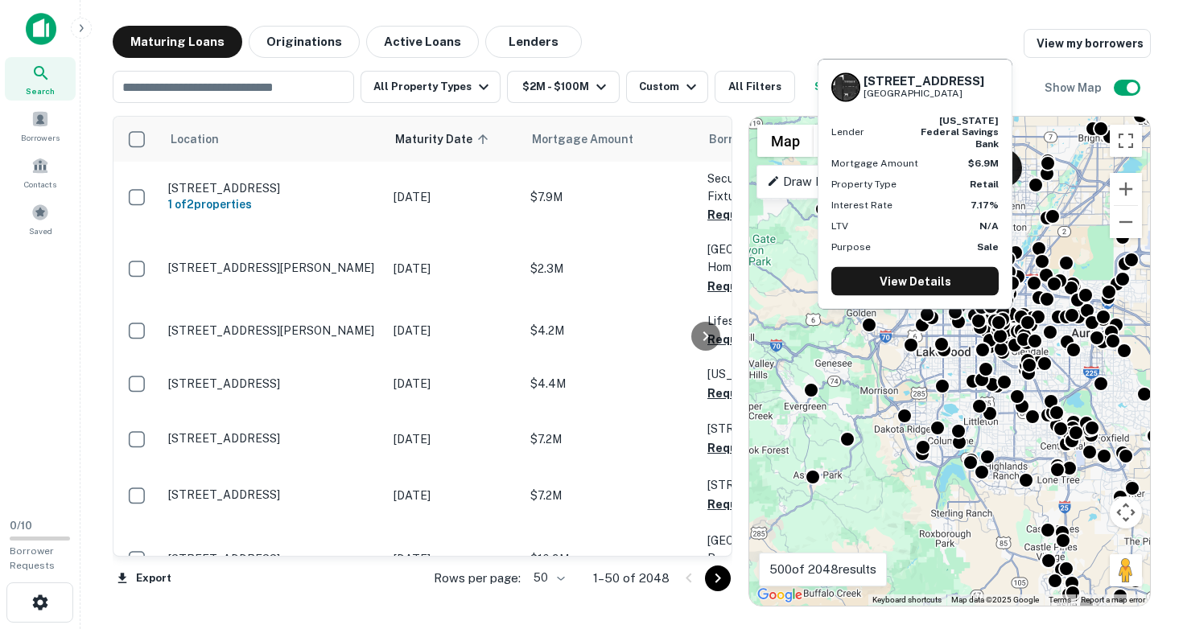
drag, startPoint x: 924, startPoint y: 323, endPoint x: 935, endPoint y: 282, distance: 42.6
click at [935, 282] on body "Search Borrowers Contacts Saved 0 / 10 Borrower Requests Maturing Loans Origina…" at bounding box center [591, 314] width 1183 height 629
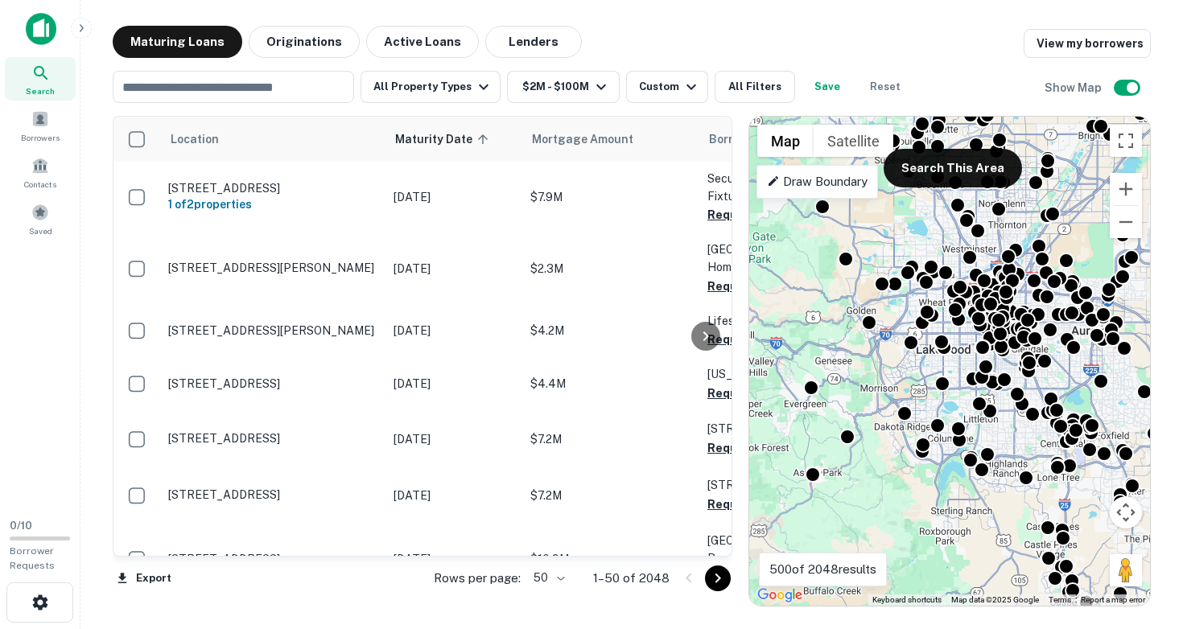
click at [910, 473] on div "To activate drag with keyboard, press Alt + Enter. Once in keyboard drag state,…" at bounding box center [949, 361] width 401 height 489
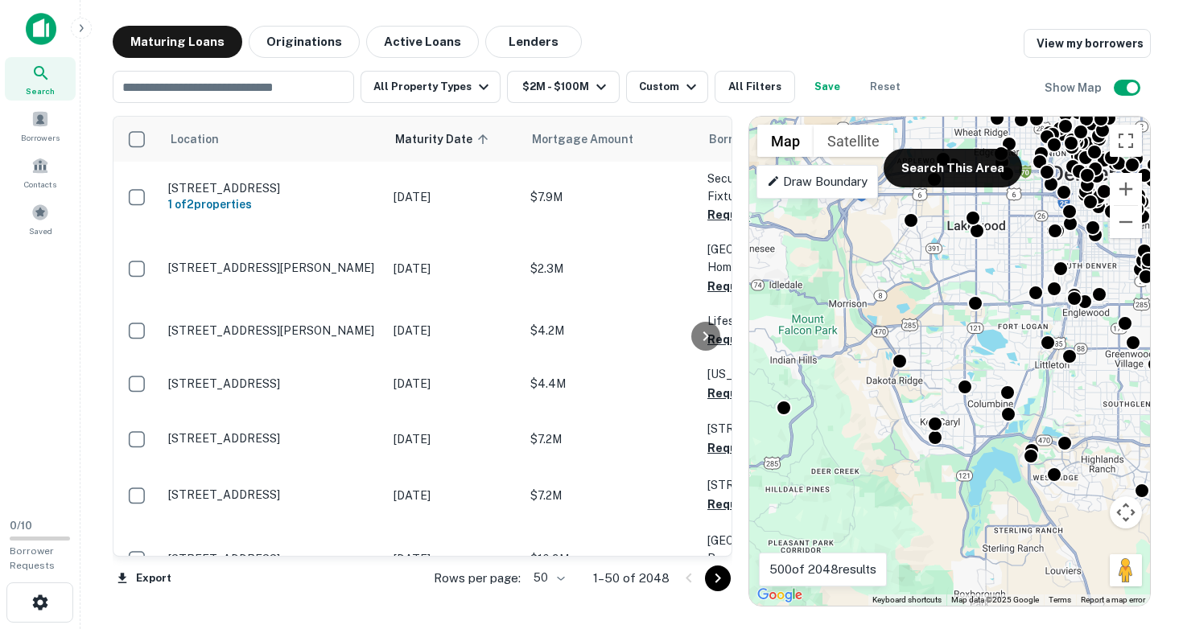
click at [967, 479] on div "To activate drag with keyboard, press Alt + Enter. Once in keyboard drag state,…" at bounding box center [949, 361] width 401 height 489
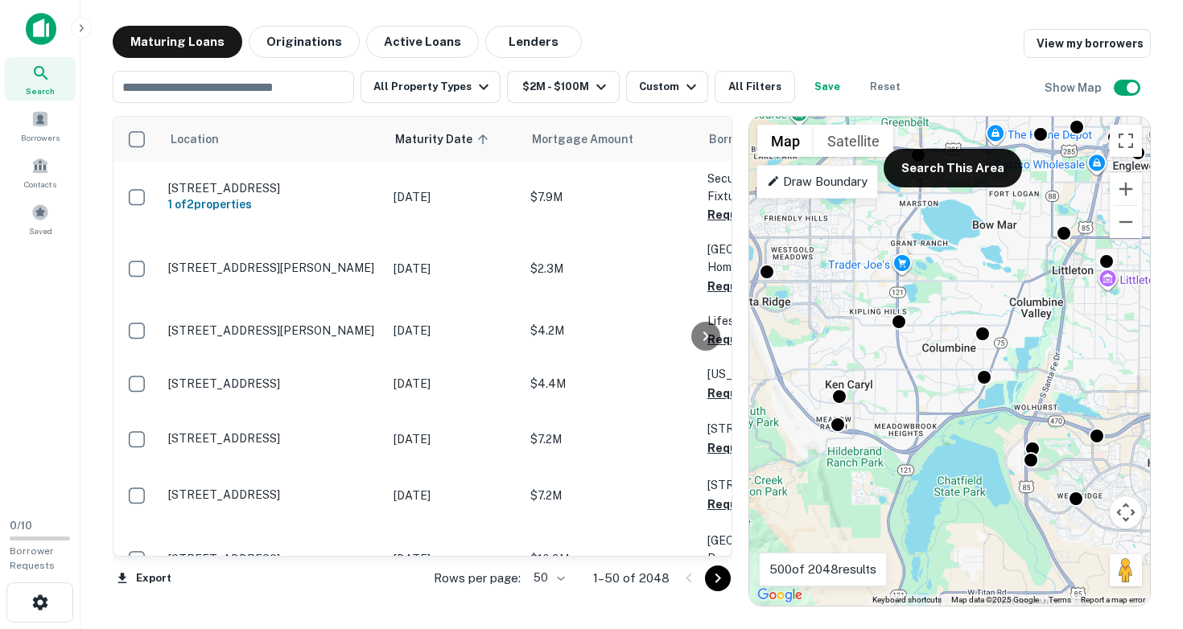
drag, startPoint x: 1037, startPoint y: 452, endPoint x: 929, endPoint y: 502, distance: 118.8
click at [929, 502] on div "To activate drag with keyboard, press Alt + Enter. Once in keyboard drag state,…" at bounding box center [949, 361] width 401 height 489
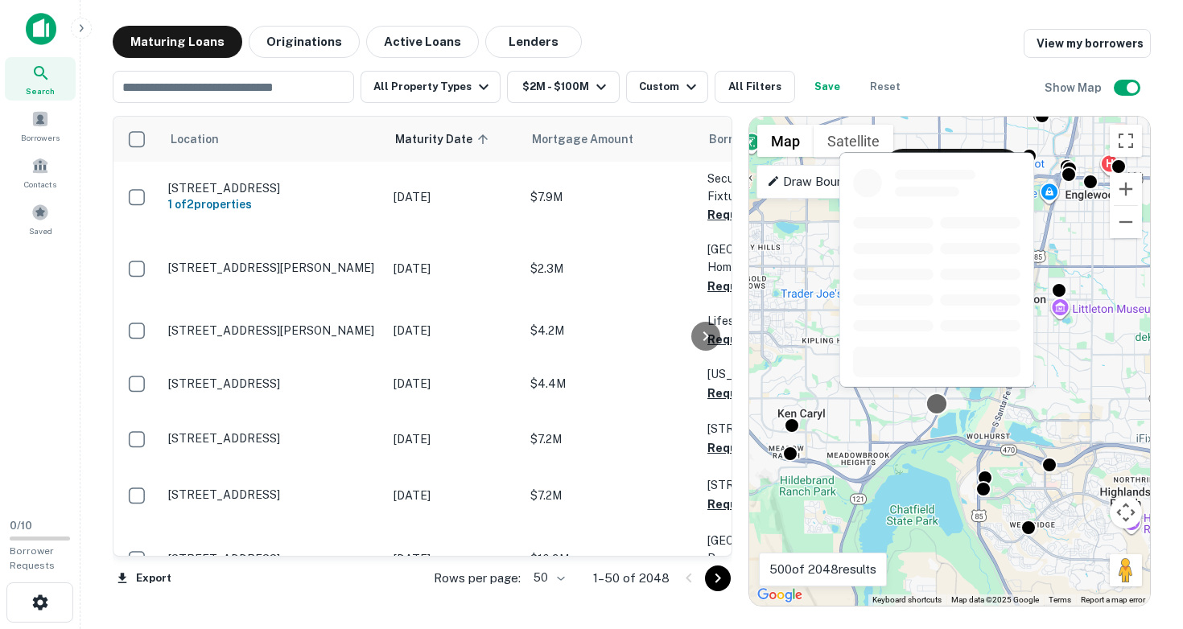
click at [937, 409] on div at bounding box center [936, 404] width 23 height 23
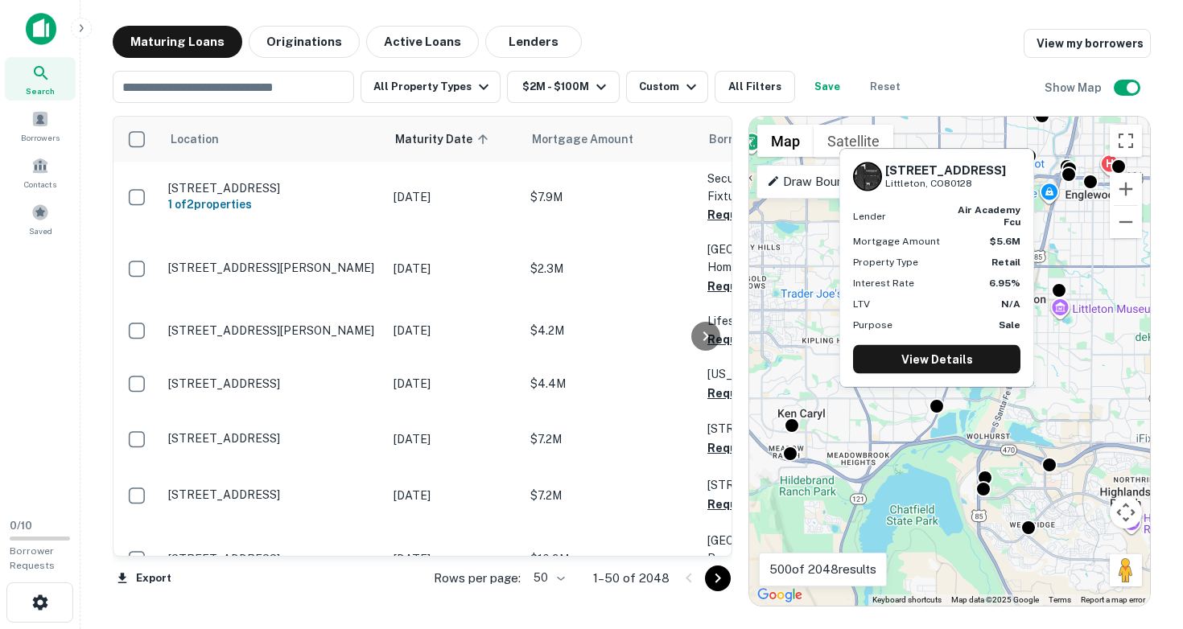
drag, startPoint x: 885, startPoint y: 160, endPoint x: 977, endPoint y: 189, distance: 96.2
click at [977, 189] on div "[STREET_ADDRESS][PERSON_NAME]" at bounding box center [945, 176] width 121 height 27
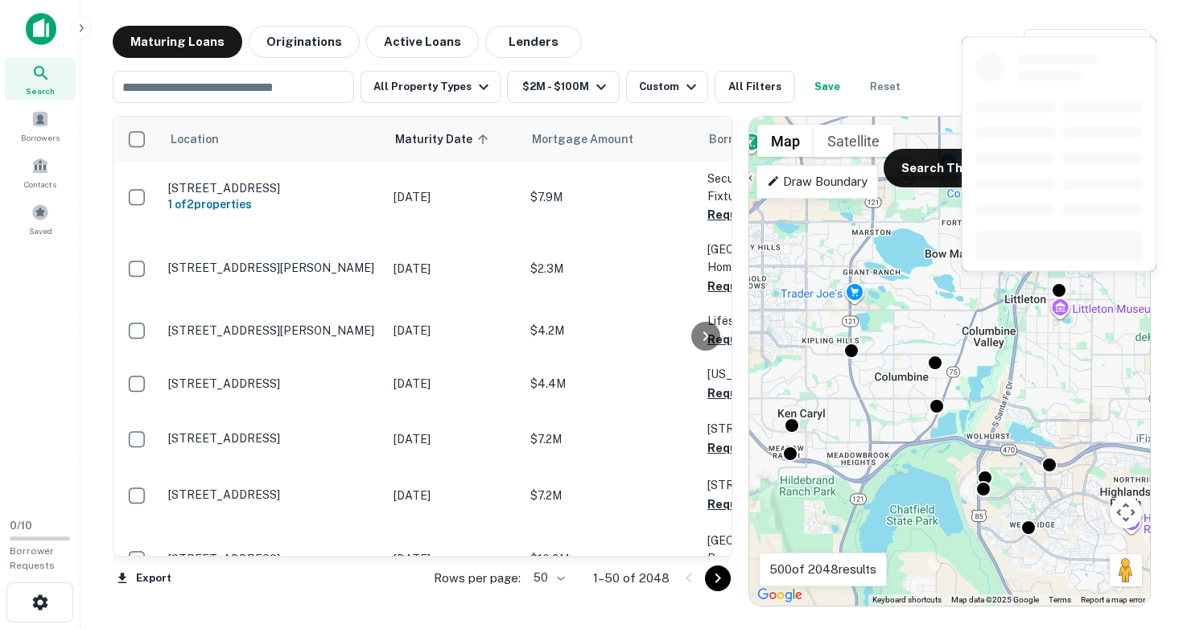
click at [1063, 280] on div at bounding box center [1059, 159] width 198 height 248
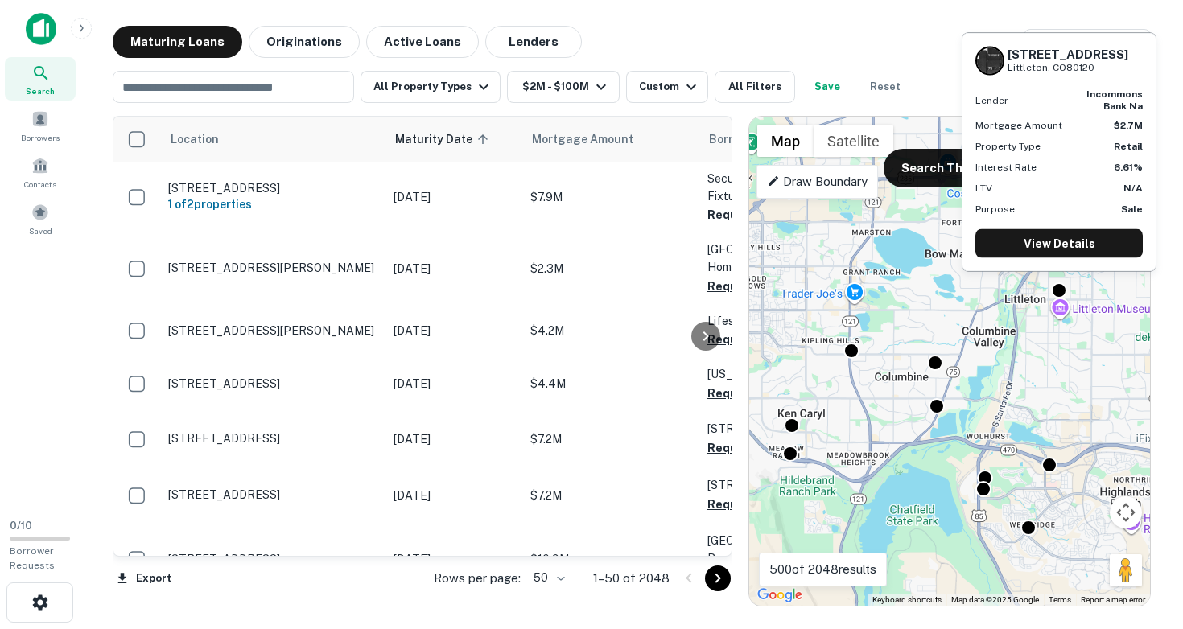
drag, startPoint x: 1007, startPoint y: 54, endPoint x: 1103, endPoint y: 72, distance: 97.4
click at [1103, 72] on div "[STREET_ADDRESS]" at bounding box center [1067, 60] width 121 height 27
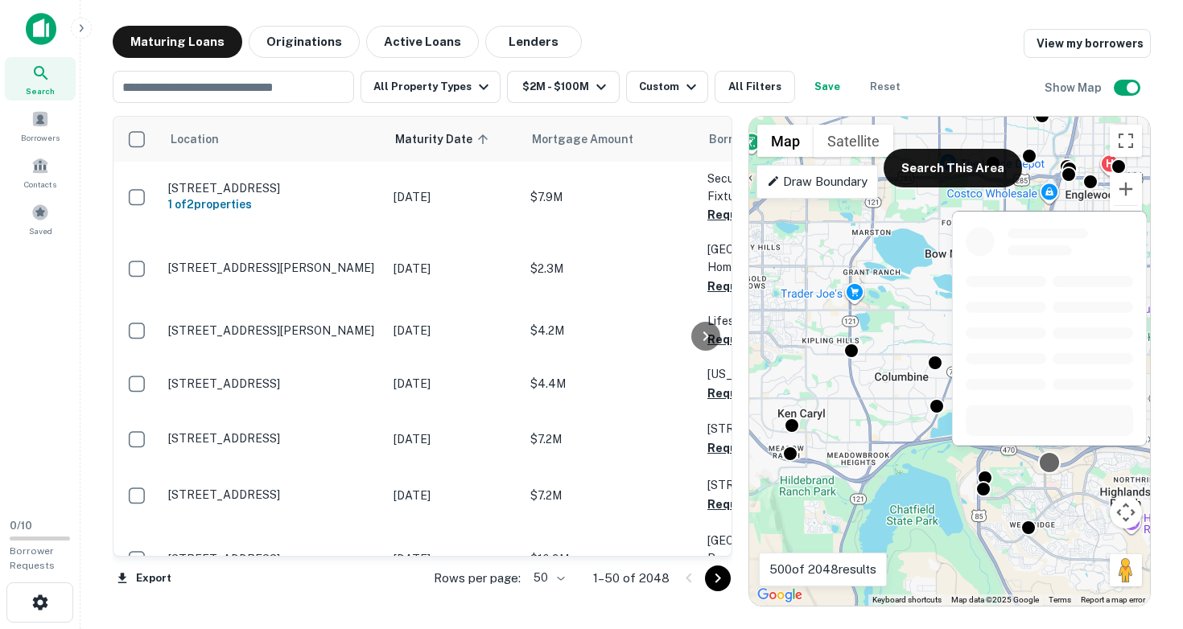
click at [1052, 465] on div at bounding box center [1049, 462] width 23 height 23
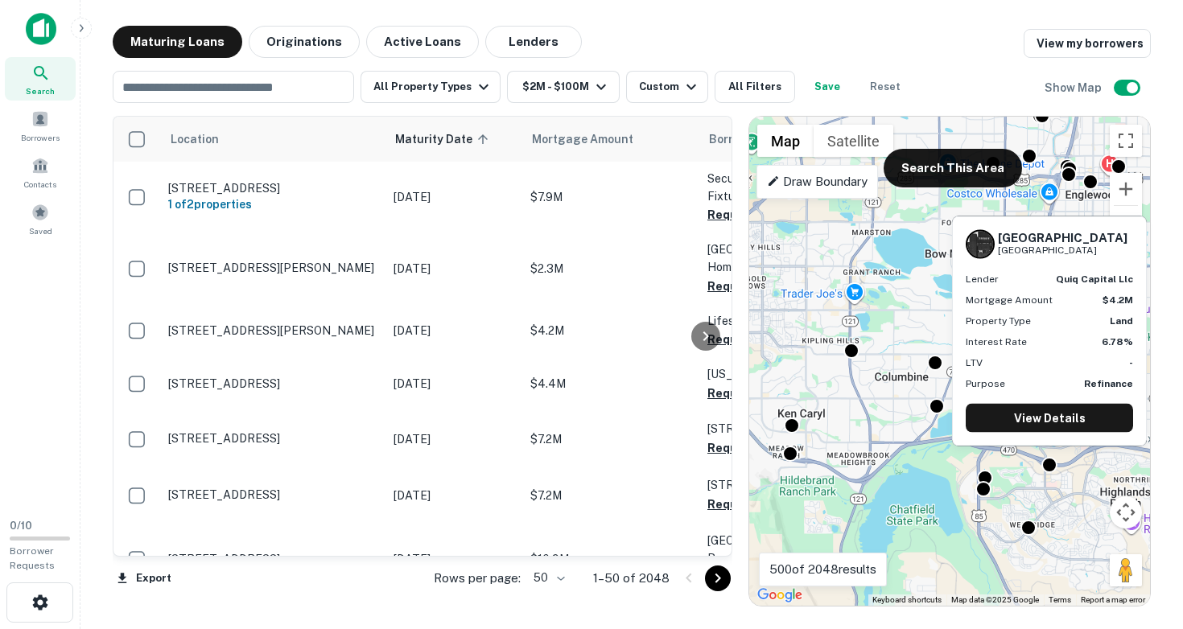
drag, startPoint x: 998, startPoint y: 236, endPoint x: 1125, endPoint y: 247, distance: 127.6
click at [1125, 247] on div "[STREET_ADDRESS]" at bounding box center [1048, 244] width 167 height 29
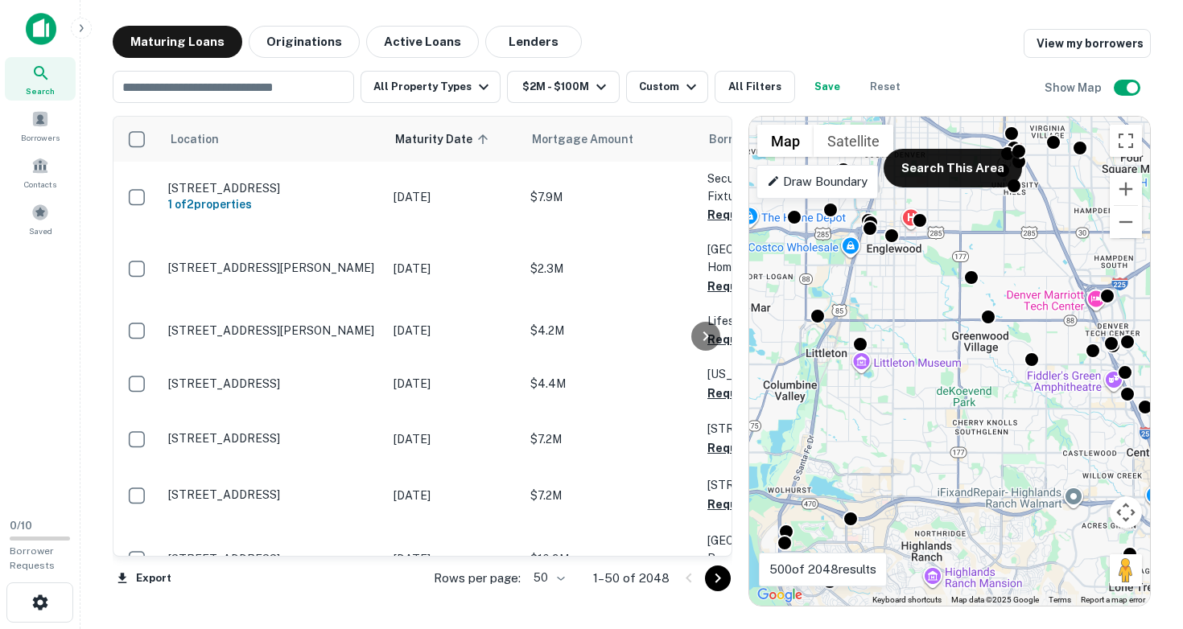
drag, startPoint x: 1002, startPoint y: 403, endPoint x: 797, endPoint y: 459, distance: 212.0
click at [797, 459] on div "To activate drag with keyboard, press Alt + Enter. Once in keyboard drag state,…" at bounding box center [949, 361] width 401 height 489
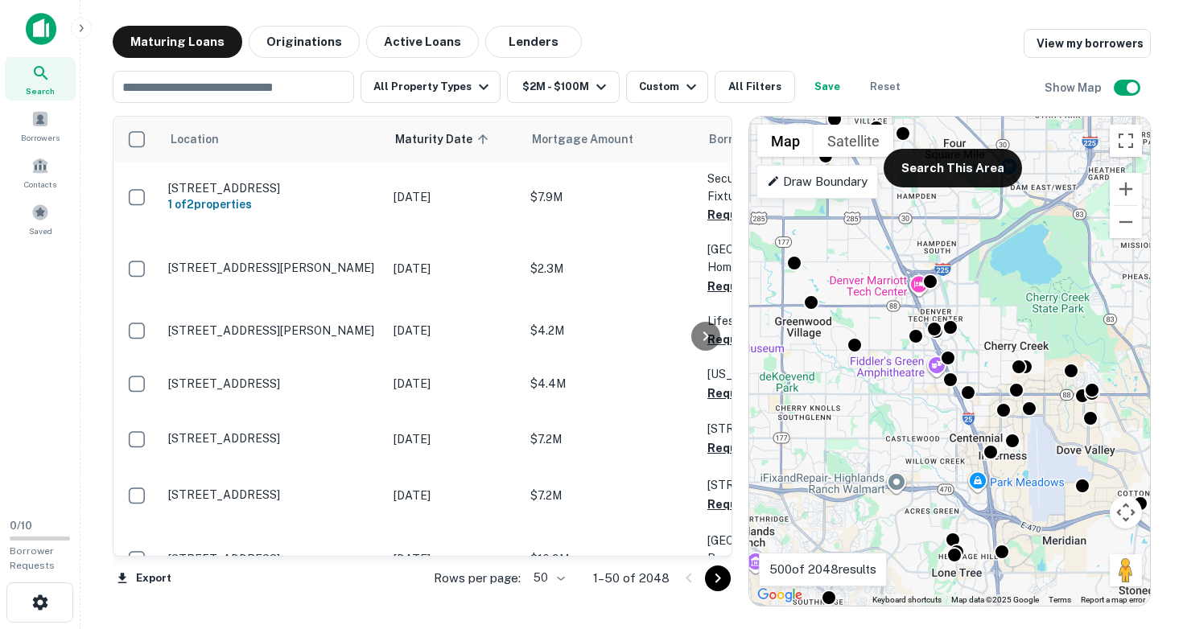
drag, startPoint x: 989, startPoint y: 472, endPoint x: 785, endPoint y: 453, distance: 204.5
click at [785, 453] on div "To activate drag with keyboard, press Alt + Enter. Once in keyboard drag state,…" at bounding box center [949, 361] width 401 height 489
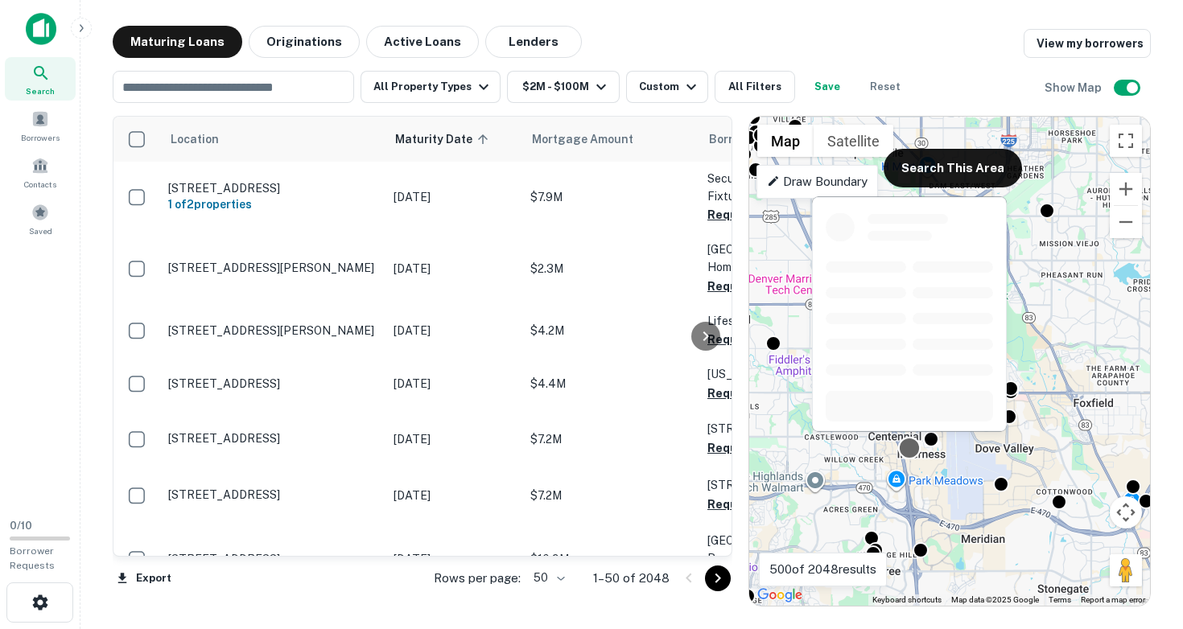
click at [911, 447] on div at bounding box center [909, 448] width 23 height 23
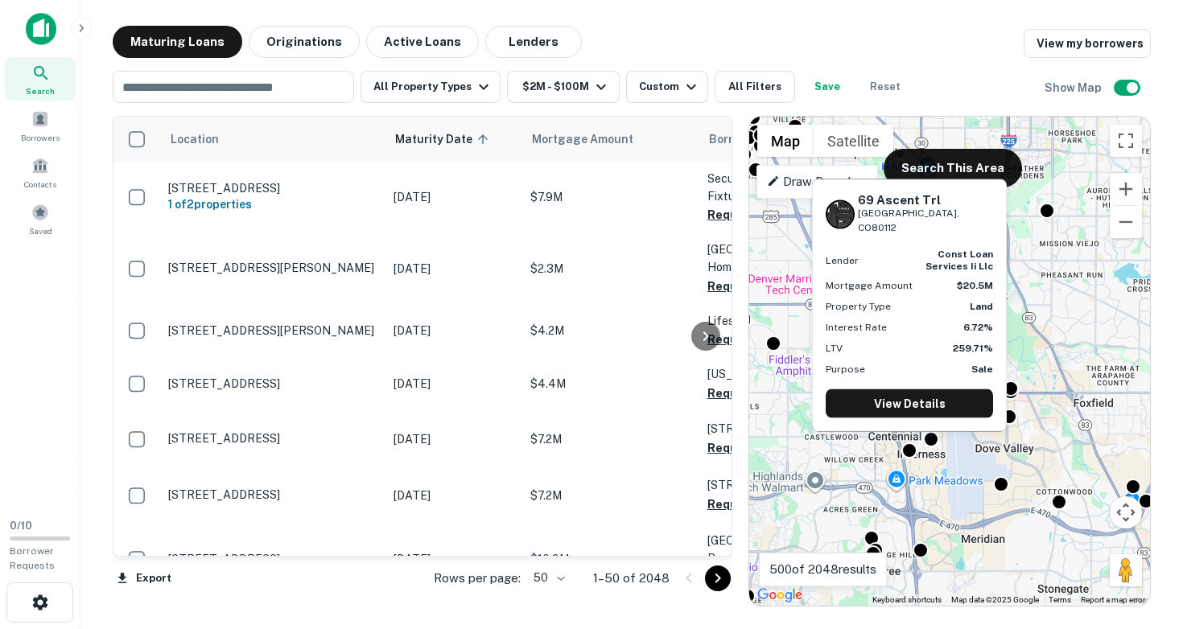
drag, startPoint x: 859, startPoint y: 212, endPoint x: 961, endPoint y: 224, distance: 103.0
click at [961, 224] on div "[STREET_ADDRESS]" at bounding box center [908, 213] width 167 height 43
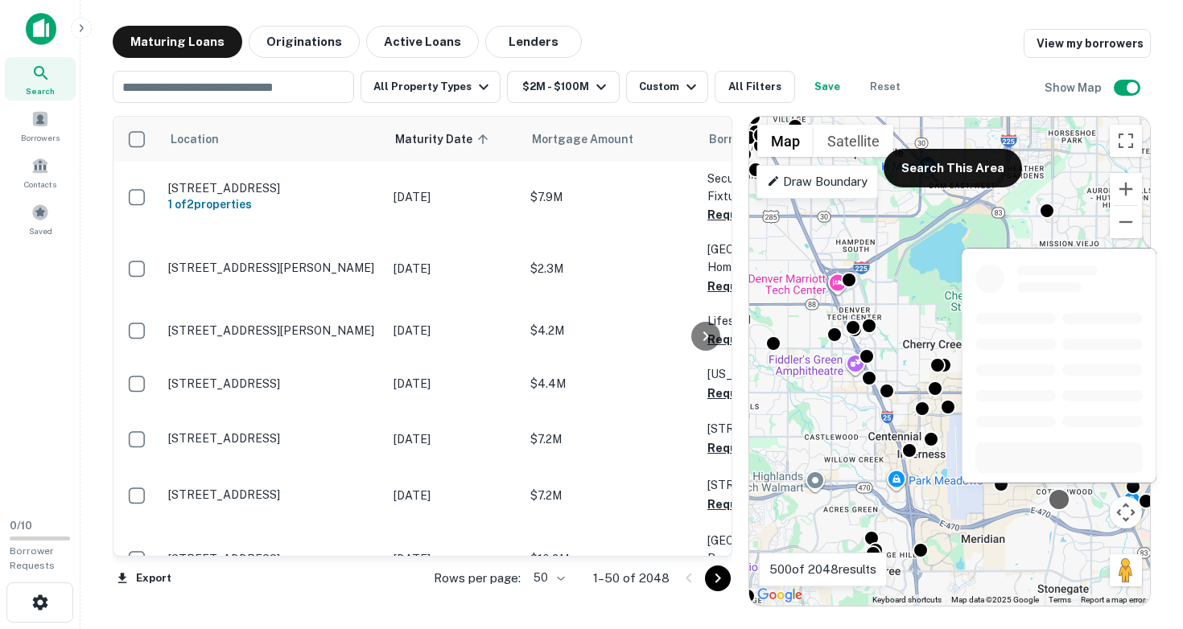
click at [1062, 500] on div at bounding box center [1059, 499] width 23 height 23
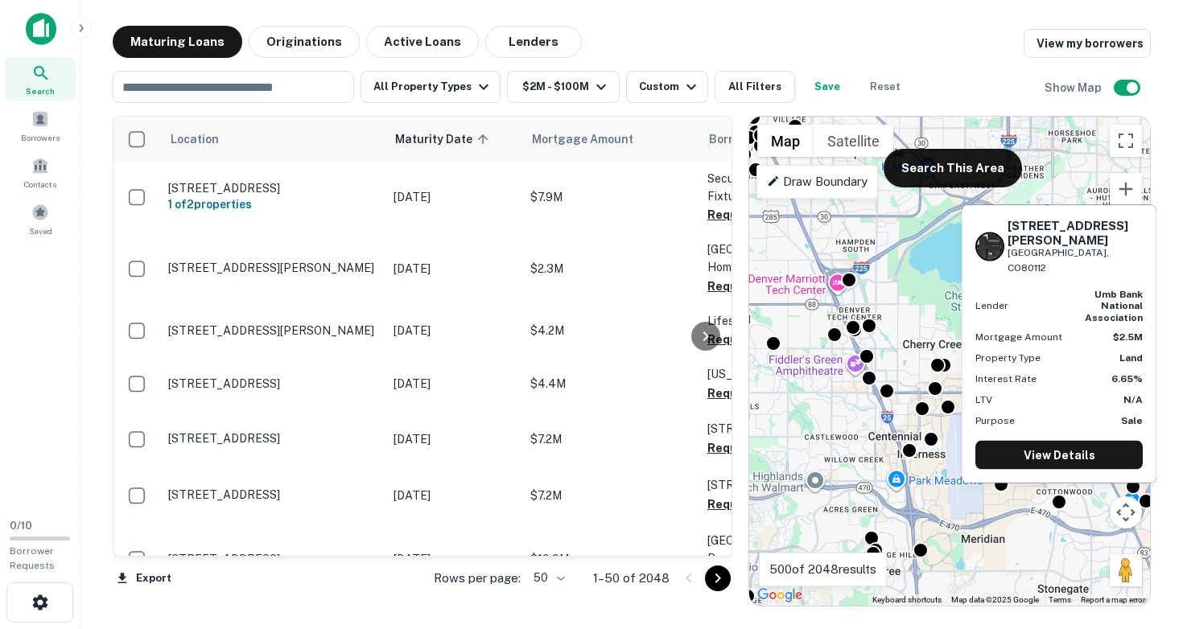
drag, startPoint x: 1009, startPoint y: 249, endPoint x: 1120, endPoint y: 273, distance: 113.5
click at [1120, 273] on div "[STREET_ADDRESS][PERSON_NAME]" at bounding box center [1074, 246] width 135 height 57
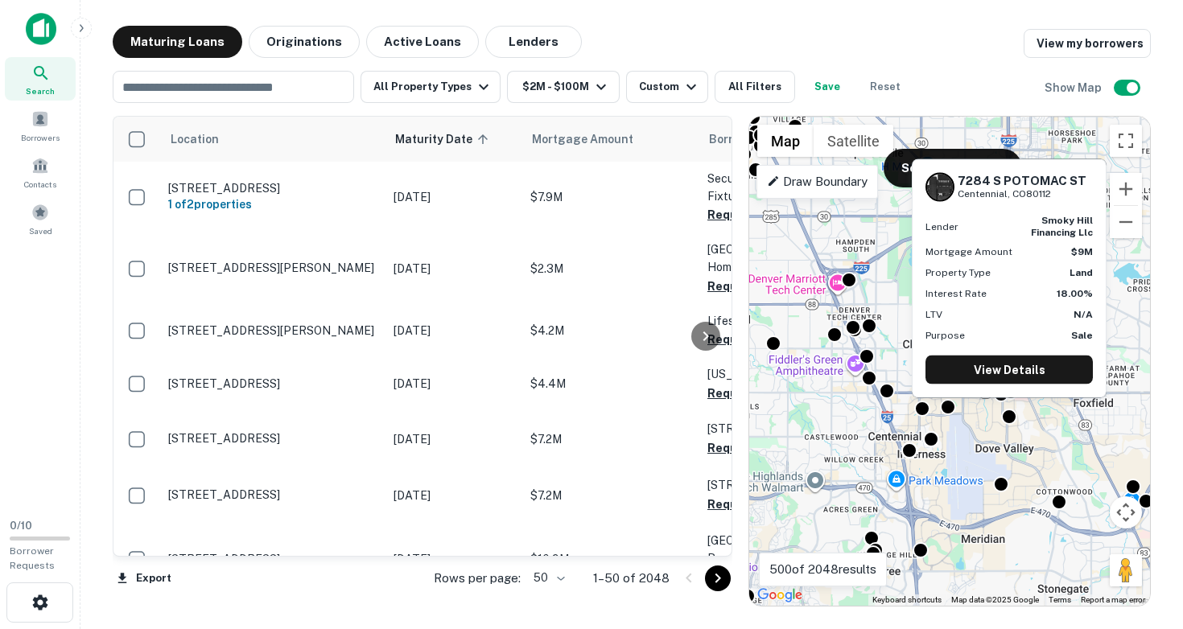
drag, startPoint x: 958, startPoint y: 176, endPoint x: 1061, endPoint y: 190, distance: 103.9
click at [1061, 190] on div "[STREET_ADDRESS]" at bounding box center [1021, 186] width 129 height 27
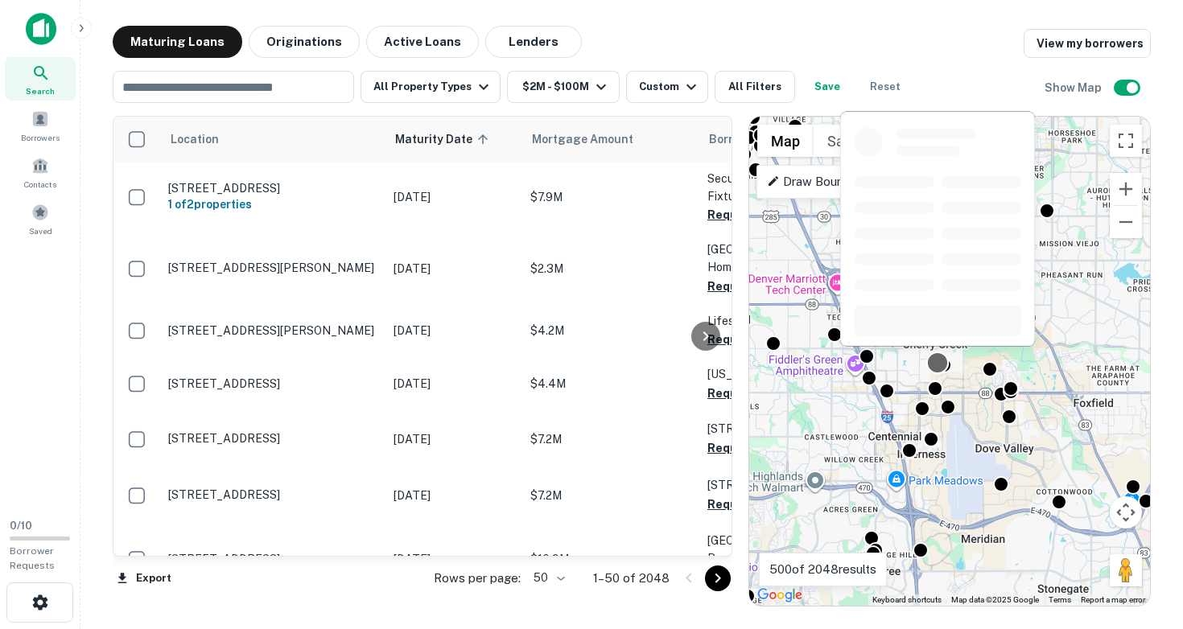
click at [939, 363] on div at bounding box center [937, 363] width 23 height 23
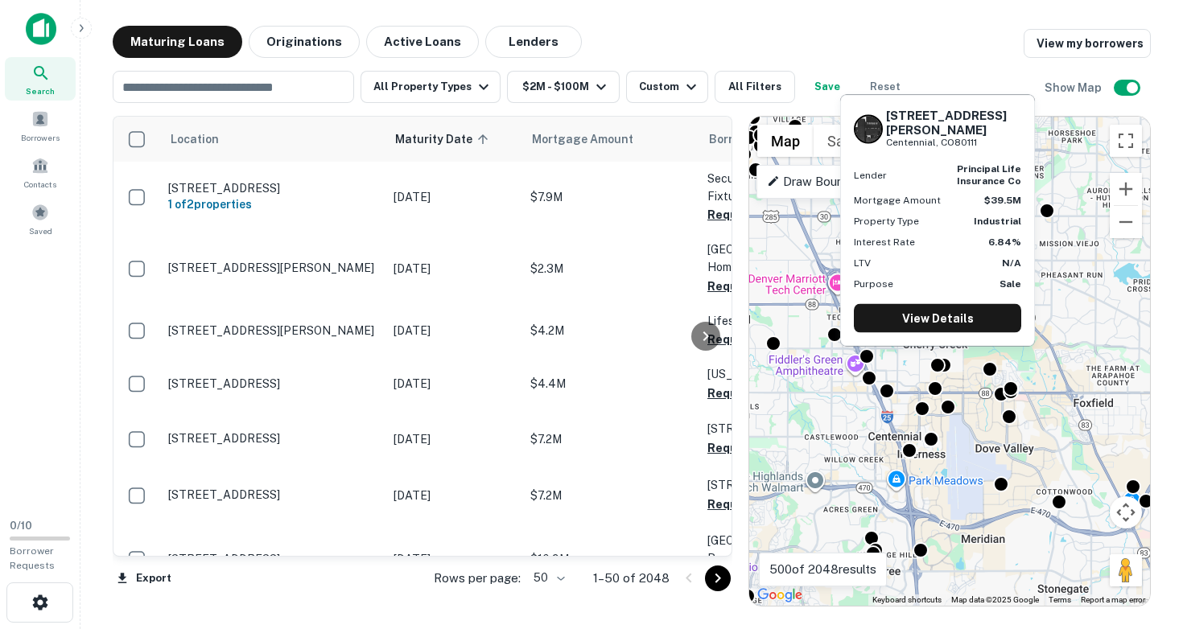
drag, startPoint x: 886, startPoint y: 129, endPoint x: 981, endPoint y: 142, distance: 95.9
click at [981, 142] on div "[STREET_ADDRESS][PERSON_NAME]" at bounding box center [953, 129] width 135 height 42
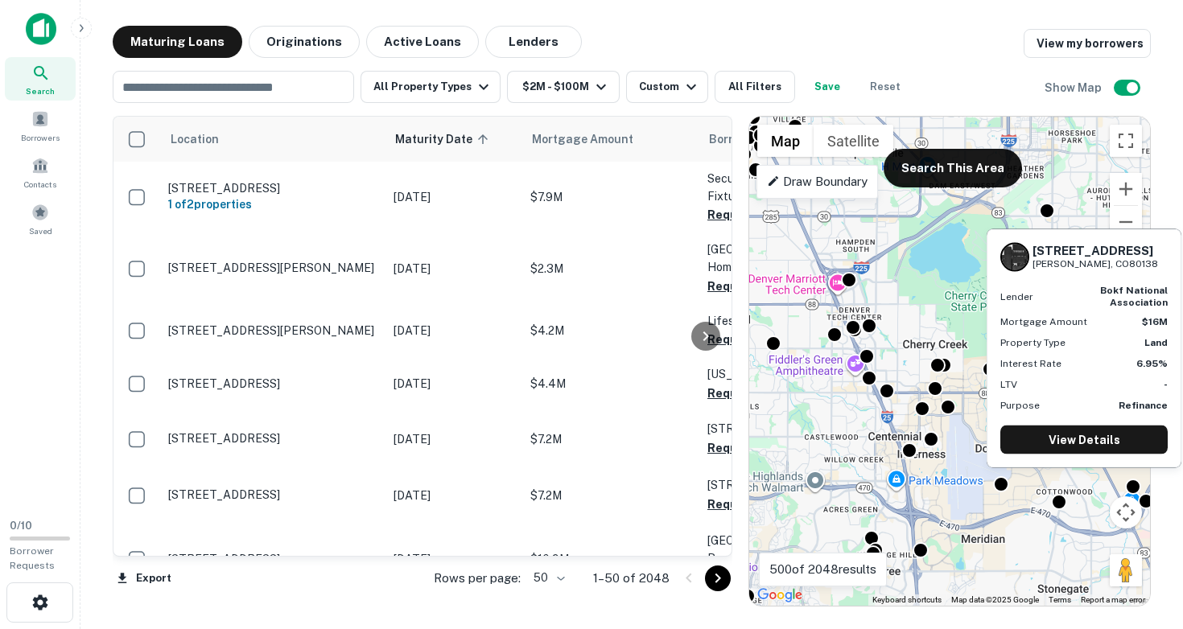
drag, startPoint x: 1037, startPoint y: 248, endPoint x: 1121, endPoint y: 263, distance: 85.1
click at [1121, 263] on div "[STREET_ADDRESS][PERSON_NAME]" at bounding box center [1095, 256] width 126 height 27
drag, startPoint x: 1033, startPoint y: 248, endPoint x: 1122, endPoint y: 265, distance: 90.9
click at [1122, 265] on div "[STREET_ADDRESS][PERSON_NAME]" at bounding box center [1095, 256] width 126 height 27
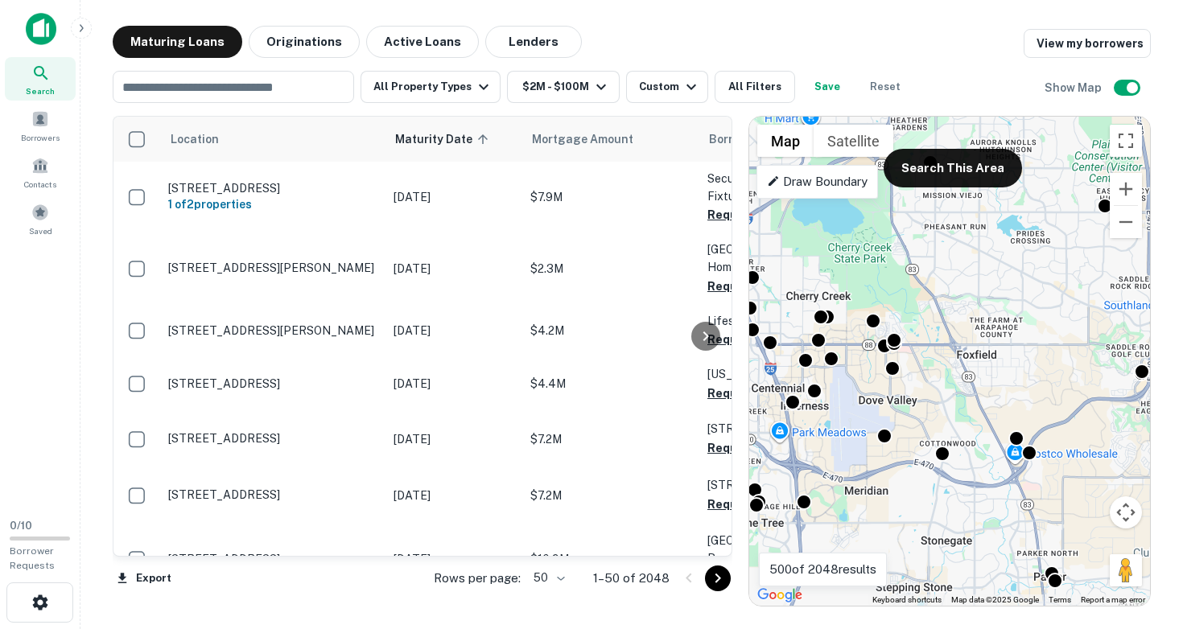
drag, startPoint x: 1077, startPoint y: 413, endPoint x: 953, endPoint y: 363, distance: 134.3
click at [953, 363] on div "To activate drag with keyboard, press Alt + Enter. Once in keyboard drag state,…" at bounding box center [949, 361] width 401 height 489
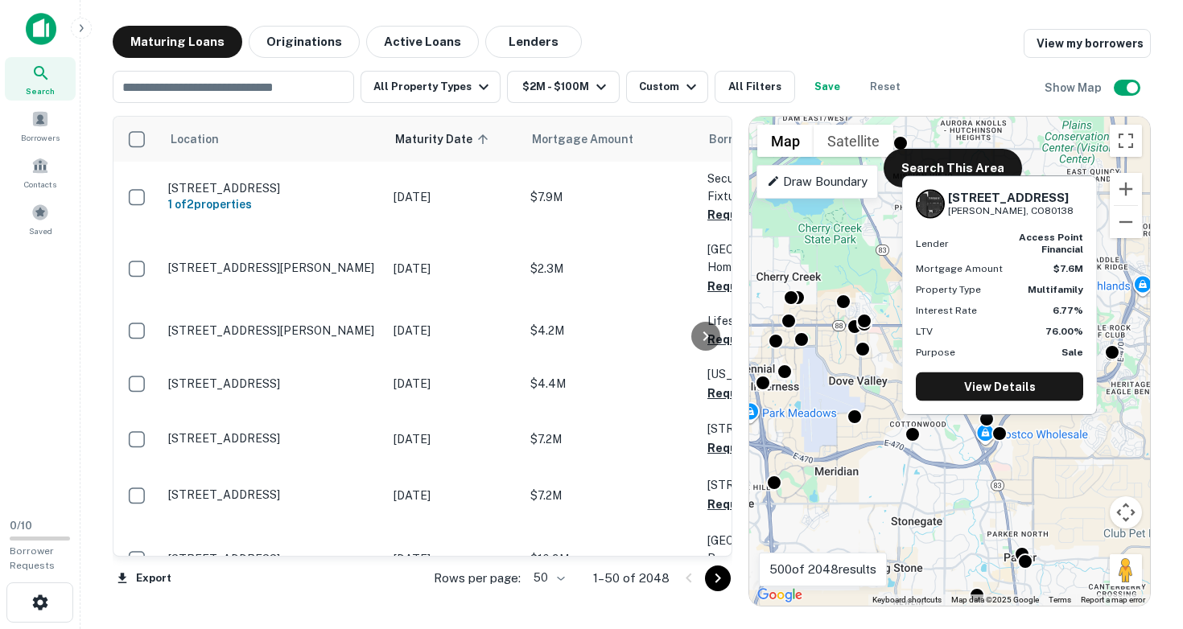
drag, startPoint x: 949, startPoint y: 195, endPoint x: 1043, endPoint y: 212, distance: 95.8
click at [1043, 212] on div "[STREET_ADDRESS][PERSON_NAME]" at bounding box center [1011, 203] width 126 height 27
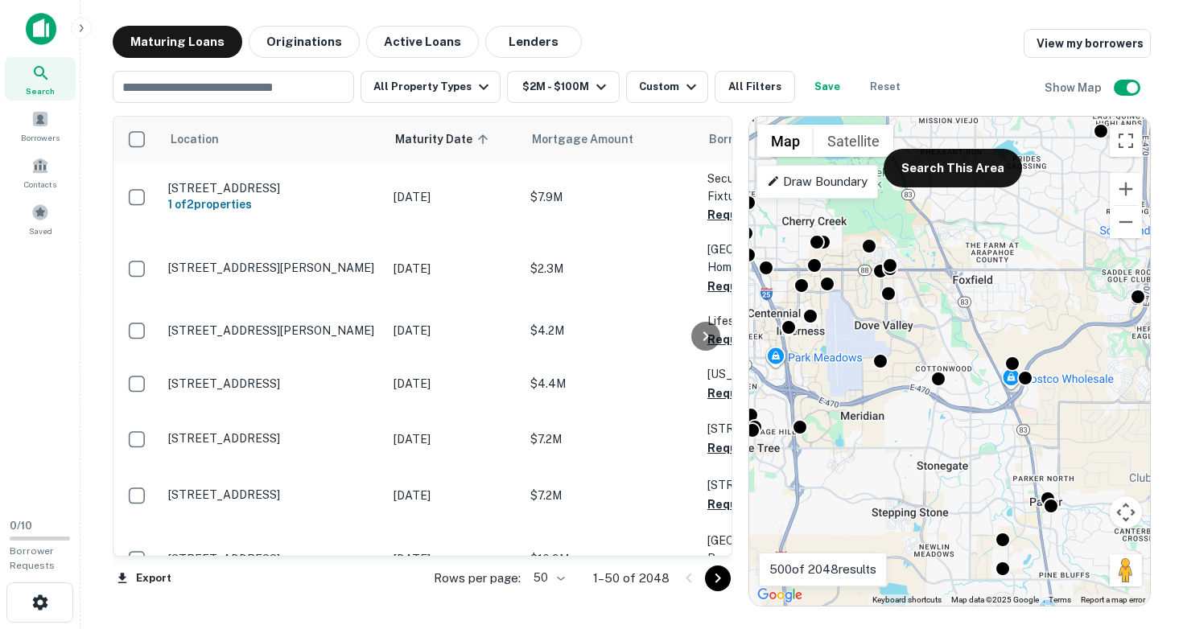
drag, startPoint x: 974, startPoint y: 342, endPoint x: 994, endPoint y: 266, distance: 78.8
click at [994, 267] on div "To activate drag with keyboard, press Alt + Enter. Once in keyboard drag state,…" at bounding box center [949, 361] width 401 height 489
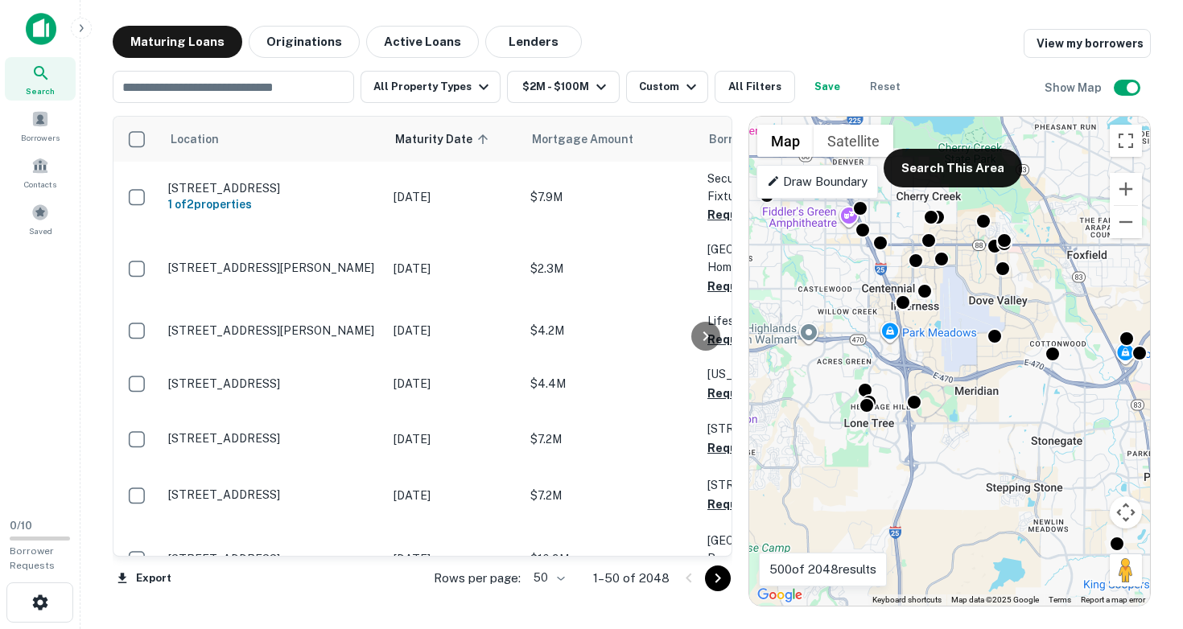
drag, startPoint x: 943, startPoint y: 417, endPoint x: 1076, endPoint y: 423, distance: 133.7
click at [1076, 423] on div "To activate drag with keyboard, press Alt + Enter. Once in keyboard drag state,…" at bounding box center [949, 361] width 401 height 489
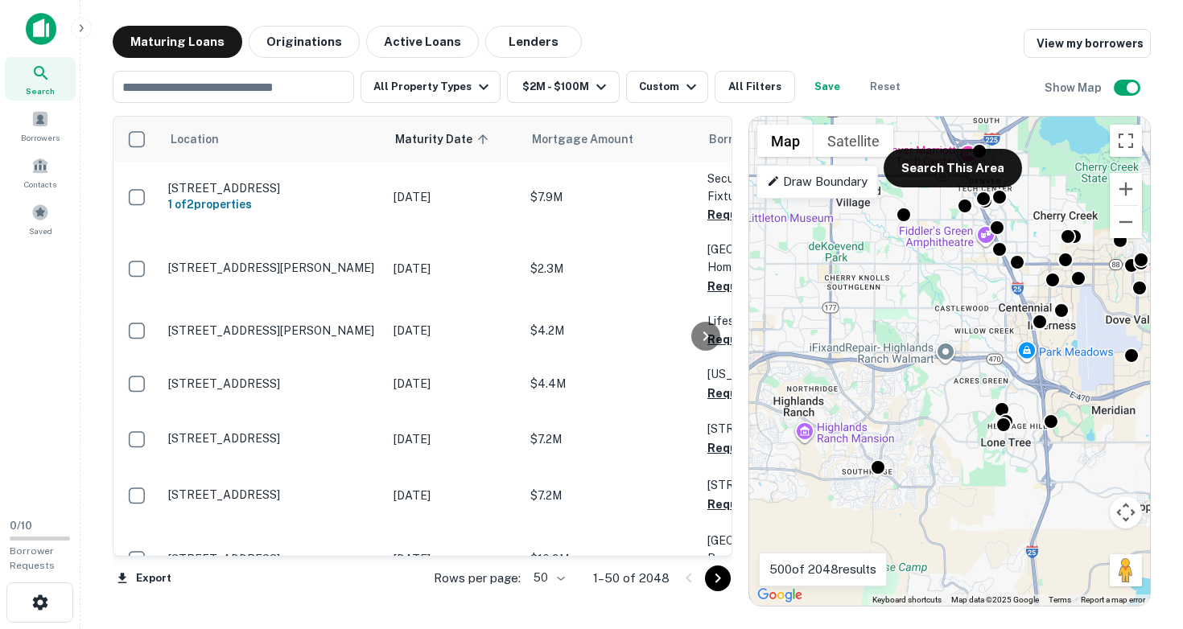
drag, startPoint x: 888, startPoint y: 461, endPoint x: 999, endPoint y: 477, distance: 112.2
click at [999, 476] on div "To activate drag with keyboard, press Alt + Enter. Once in keyboard drag state,…" at bounding box center [949, 361] width 401 height 489
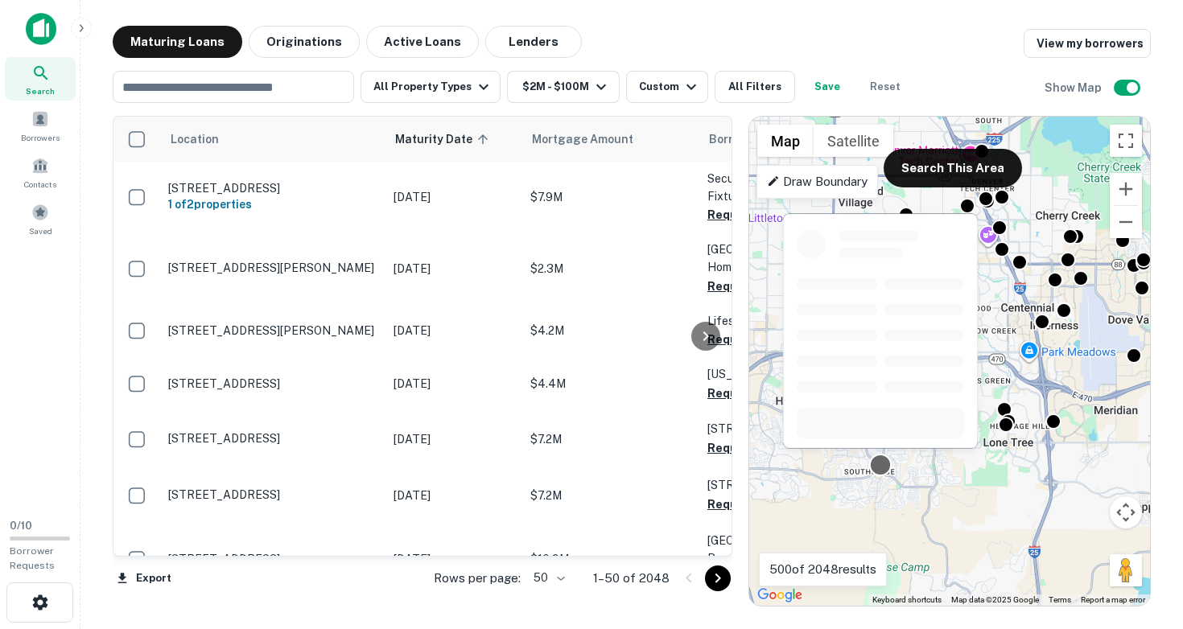
click at [883, 466] on div at bounding box center [880, 465] width 23 height 23
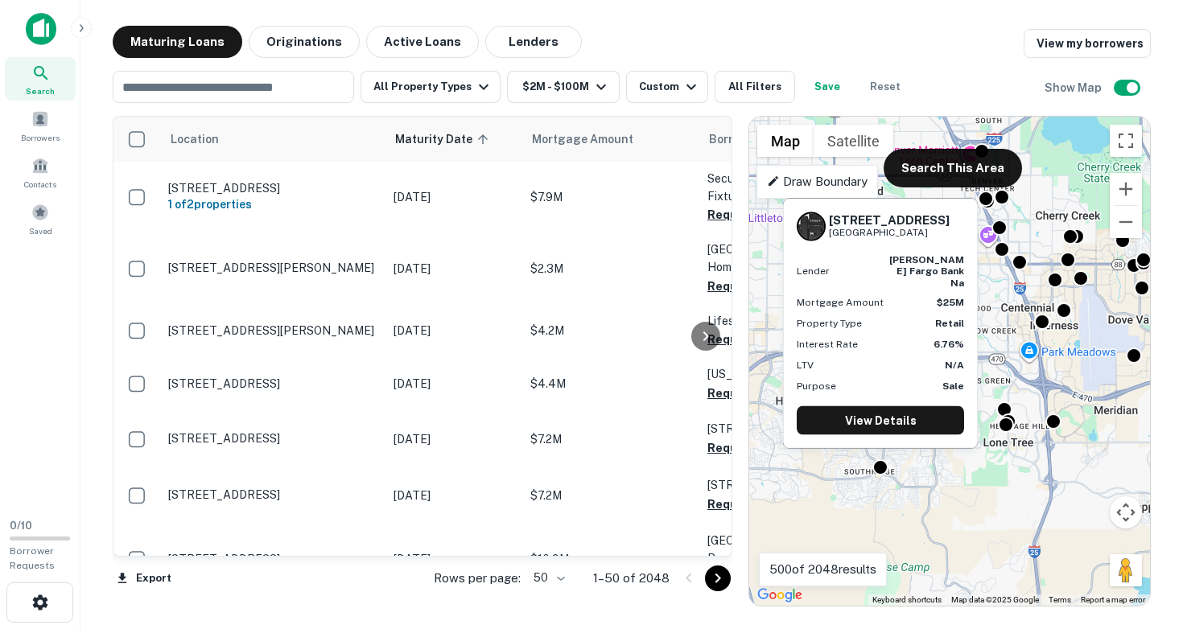
drag, startPoint x: 829, startPoint y: 230, endPoint x: 953, endPoint y: 245, distance: 124.7
click at [953, 241] on div "[STREET_ADDRESS]" at bounding box center [880, 226] width 167 height 29
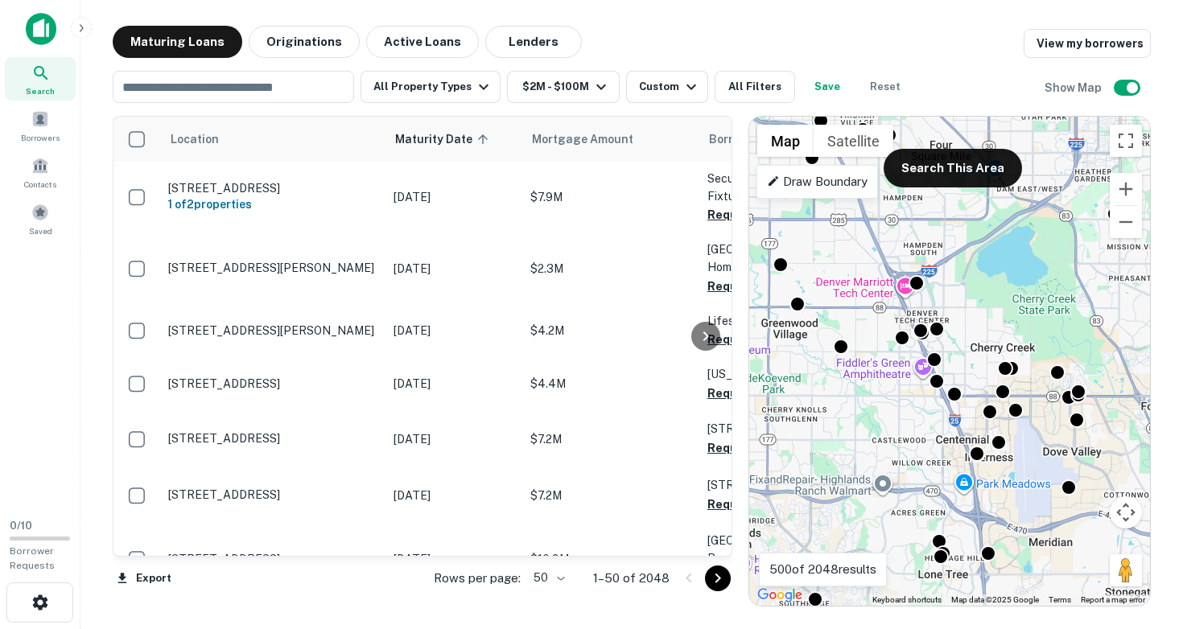
drag, startPoint x: 866, startPoint y: 286, endPoint x: 789, endPoint y: 469, distance: 198.0
click at [791, 467] on div "To activate drag with keyboard, press Alt + Enter. Once in keyboard drag state,…" at bounding box center [949, 361] width 401 height 489
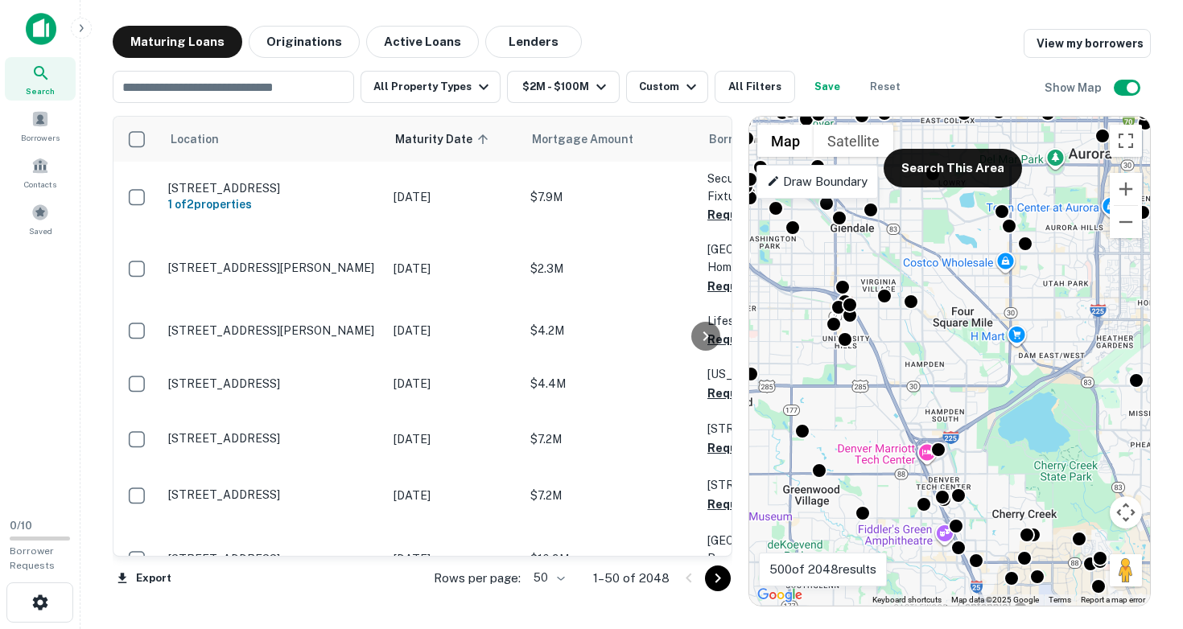
drag, startPoint x: 863, startPoint y: 307, endPoint x: 904, endPoint y: 387, distance: 89.6
click at [904, 387] on div "To activate drag with keyboard, press Alt + Enter. Once in keyboard drag state,…" at bounding box center [949, 361] width 401 height 489
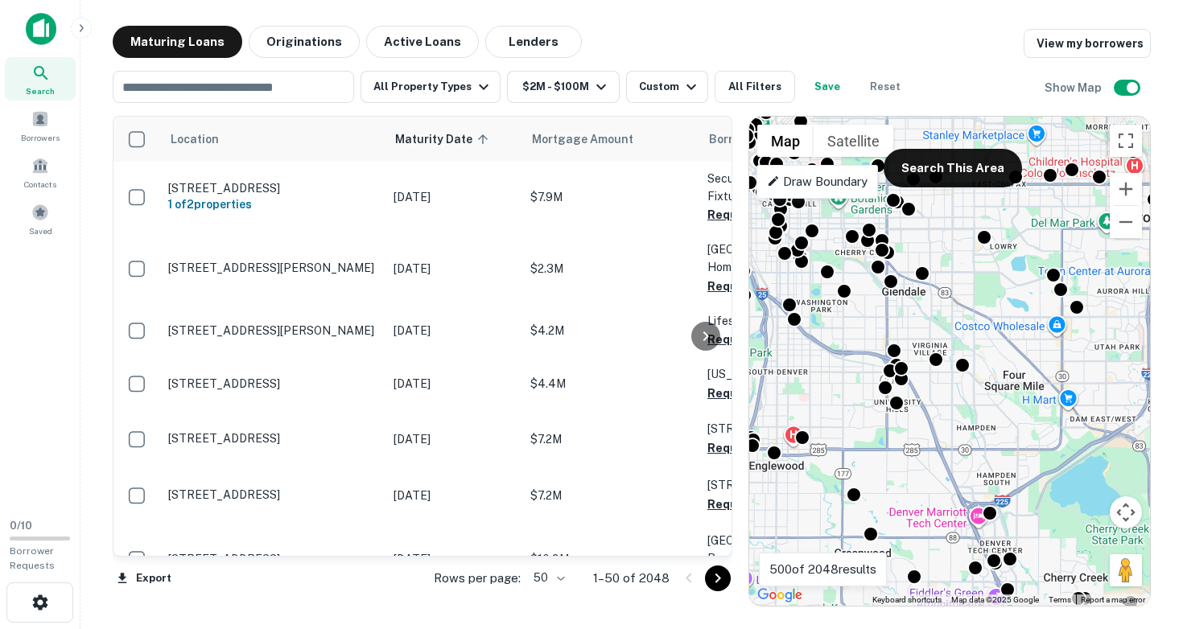
drag, startPoint x: 877, startPoint y: 340, endPoint x: 928, endPoint y: 397, distance: 76.4
click at [928, 397] on div "To activate drag with keyboard, press Alt + Enter. Once in keyboard drag state,…" at bounding box center [949, 361] width 401 height 489
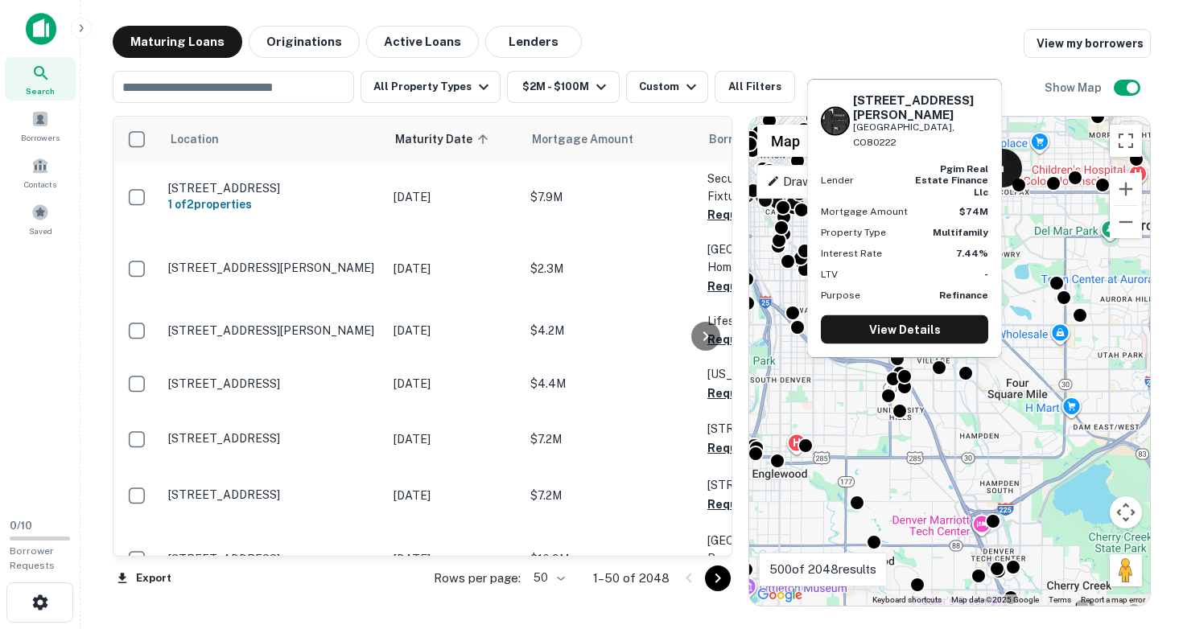
drag, startPoint x: 854, startPoint y: 138, endPoint x: 937, endPoint y: 154, distance: 84.6
click at [937, 150] on div "[STREET_ADDRESS][PERSON_NAME]" at bounding box center [920, 121] width 135 height 57
